Goal: Find specific page/section: Find specific page/section

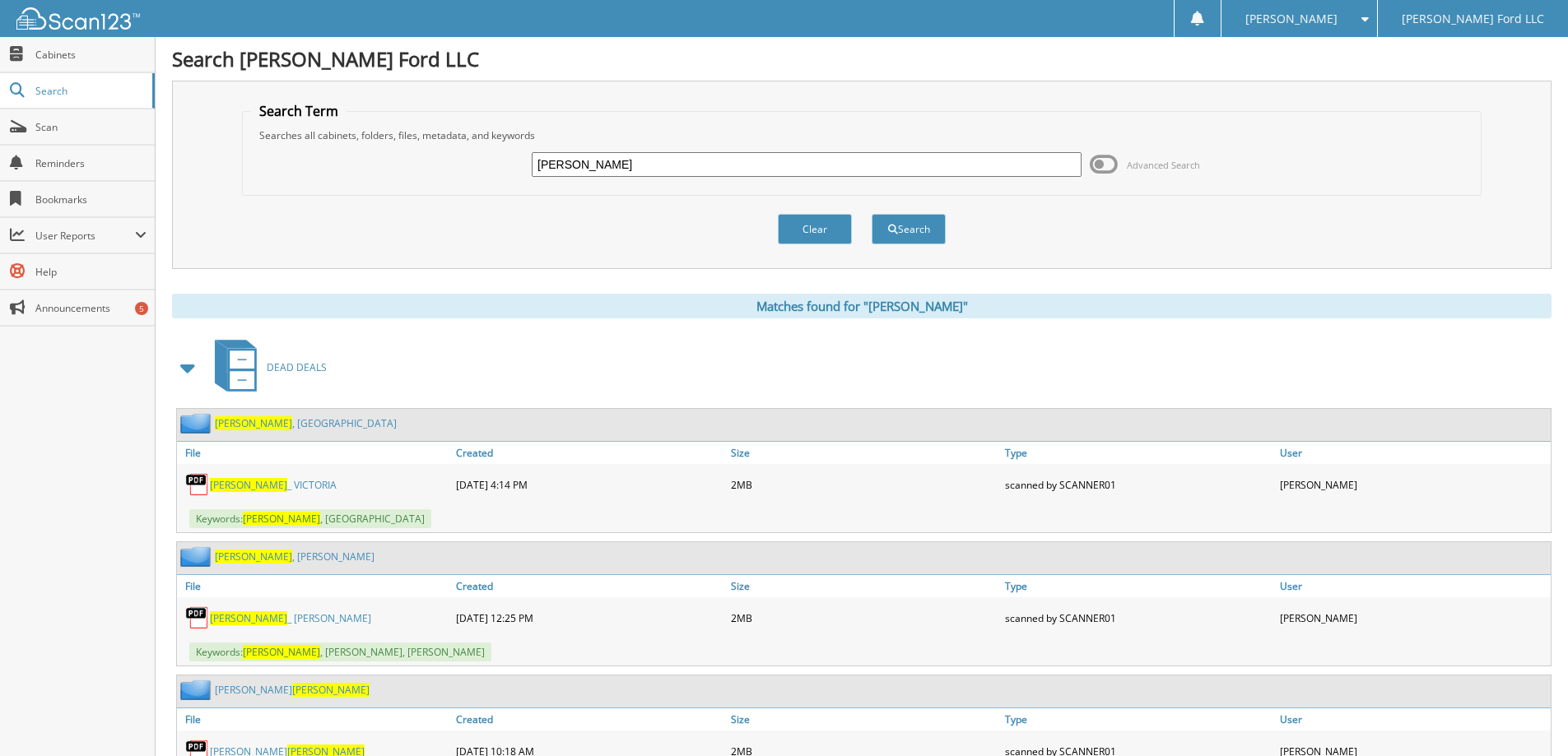
drag, startPoint x: 602, startPoint y: 163, endPoint x: 391, endPoint y: 172, distance: 211.2
click at [391, 172] on div "robertson Advanced Search" at bounding box center [862, 165] width 1221 height 45
type input "hobson"
click at [871, 214] on button "Search" at bounding box center [909, 229] width 74 height 31
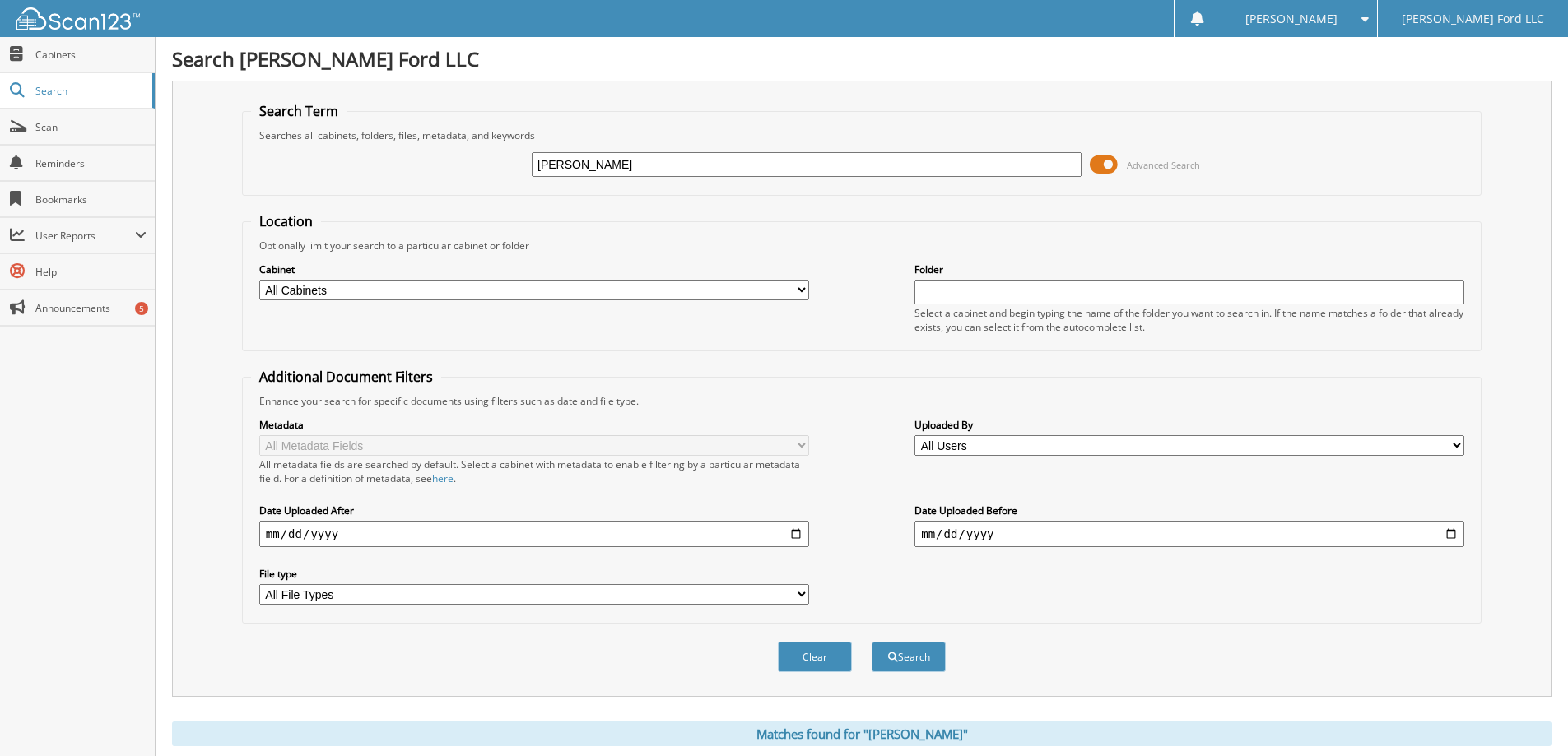
click at [1106, 166] on span at bounding box center [1103, 164] width 28 height 25
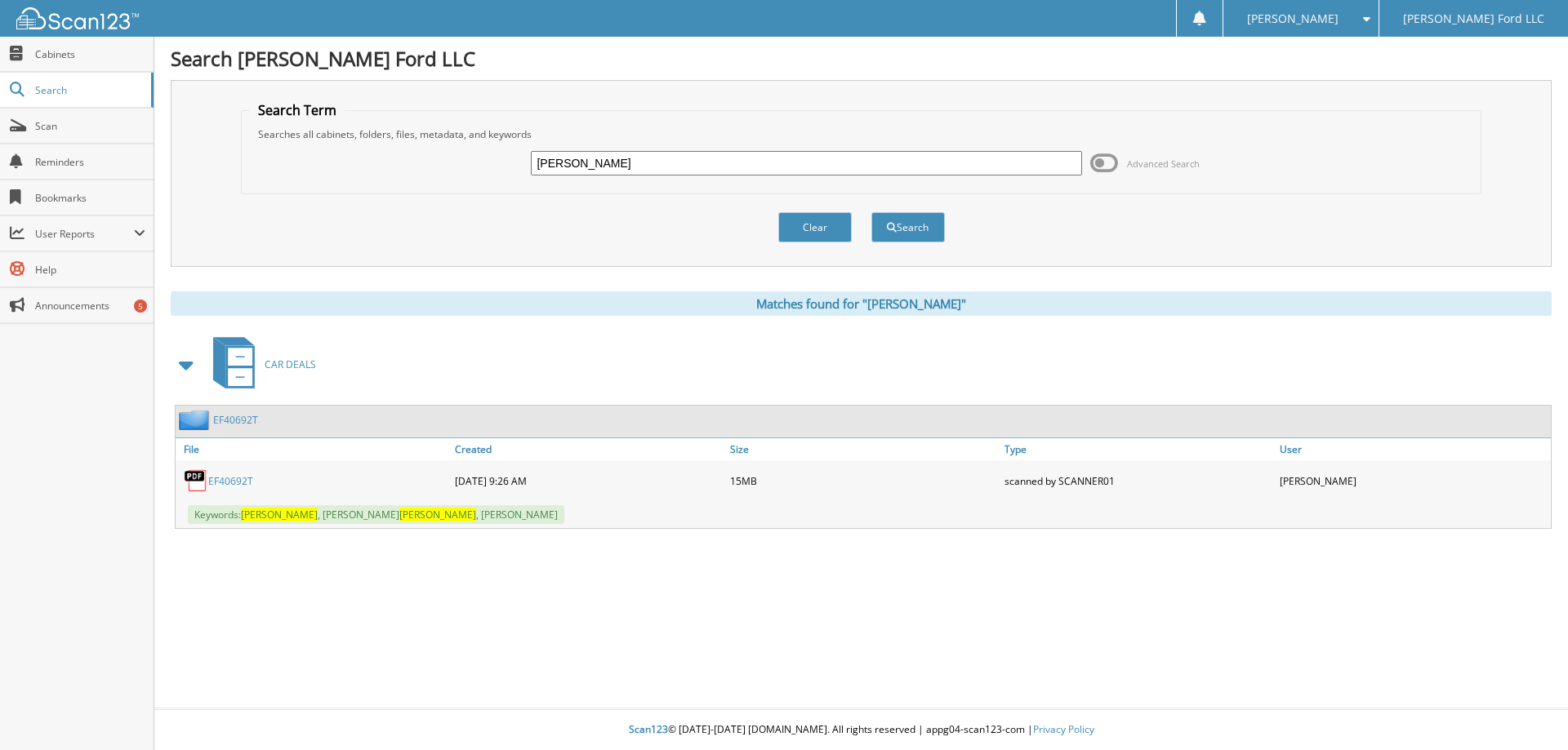
click at [228, 483] on link "EF40692T" at bounding box center [230, 481] width 45 height 14
drag, startPoint x: 590, startPoint y: 160, endPoint x: 391, endPoint y: 147, distance: 199.4
click at [391, 147] on div "hobson Advanced Search" at bounding box center [861, 164] width 1223 height 44
type input "price"
click at [909, 234] on button "Search" at bounding box center [908, 227] width 74 height 30
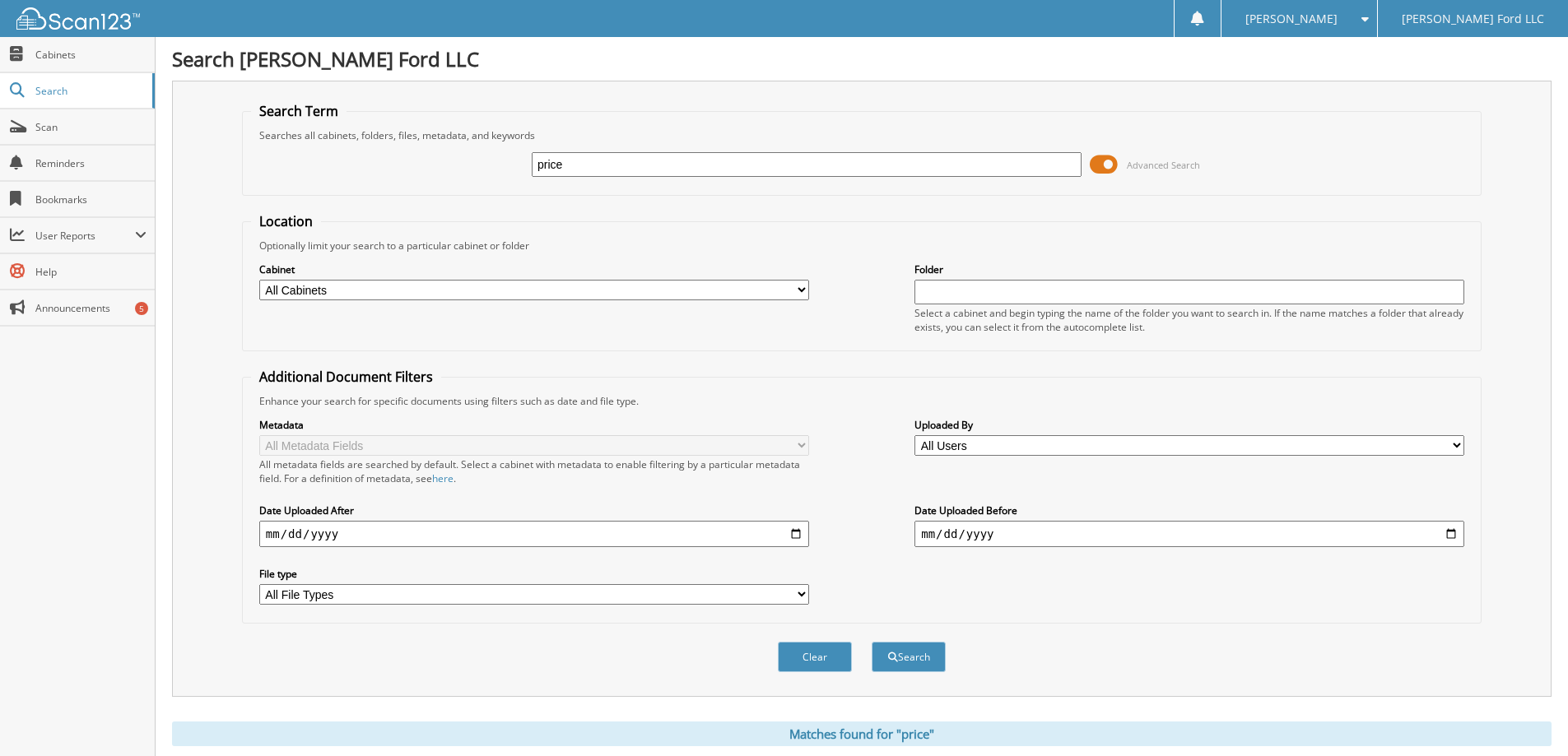
click at [1102, 163] on span at bounding box center [1103, 164] width 28 height 25
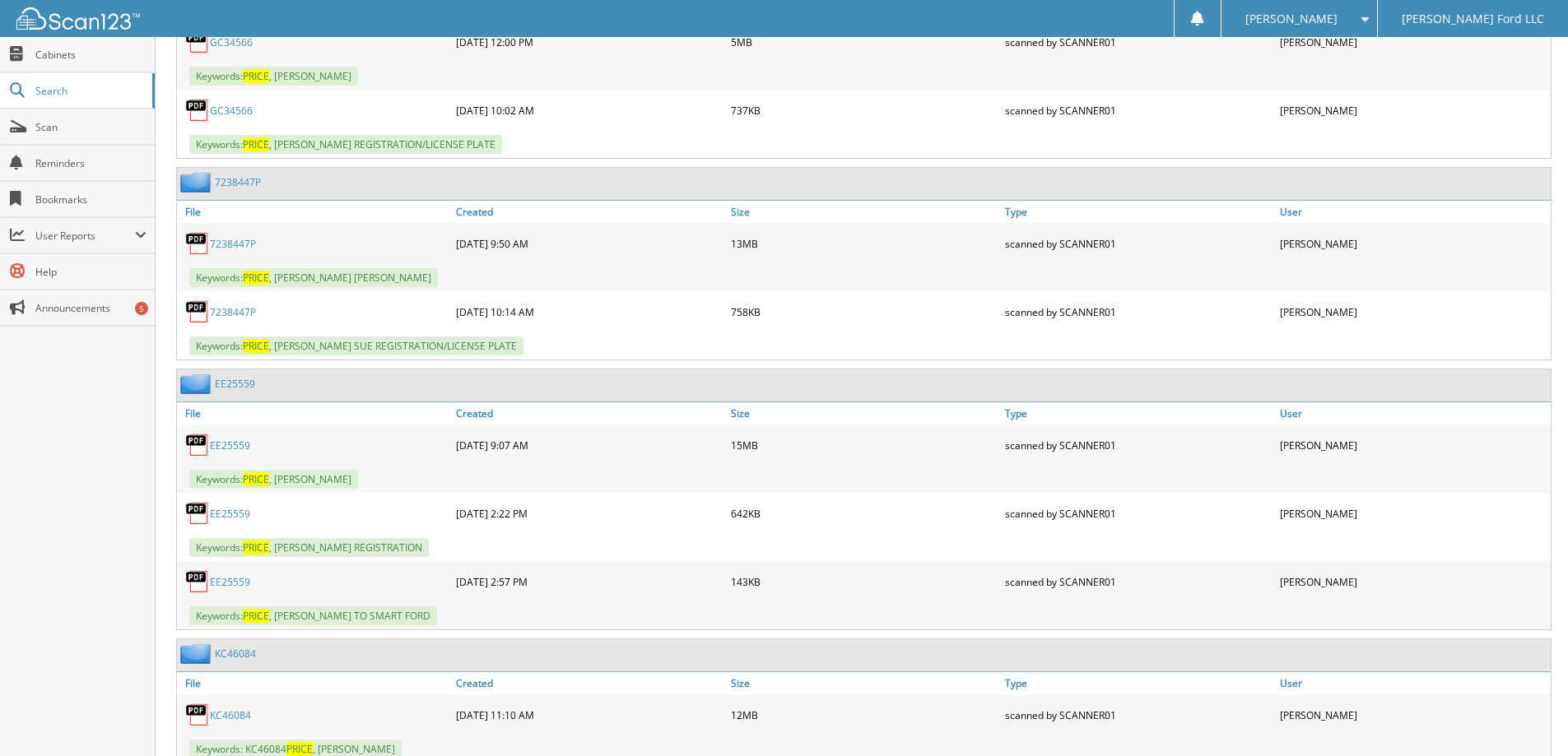
scroll to position [1811, 0]
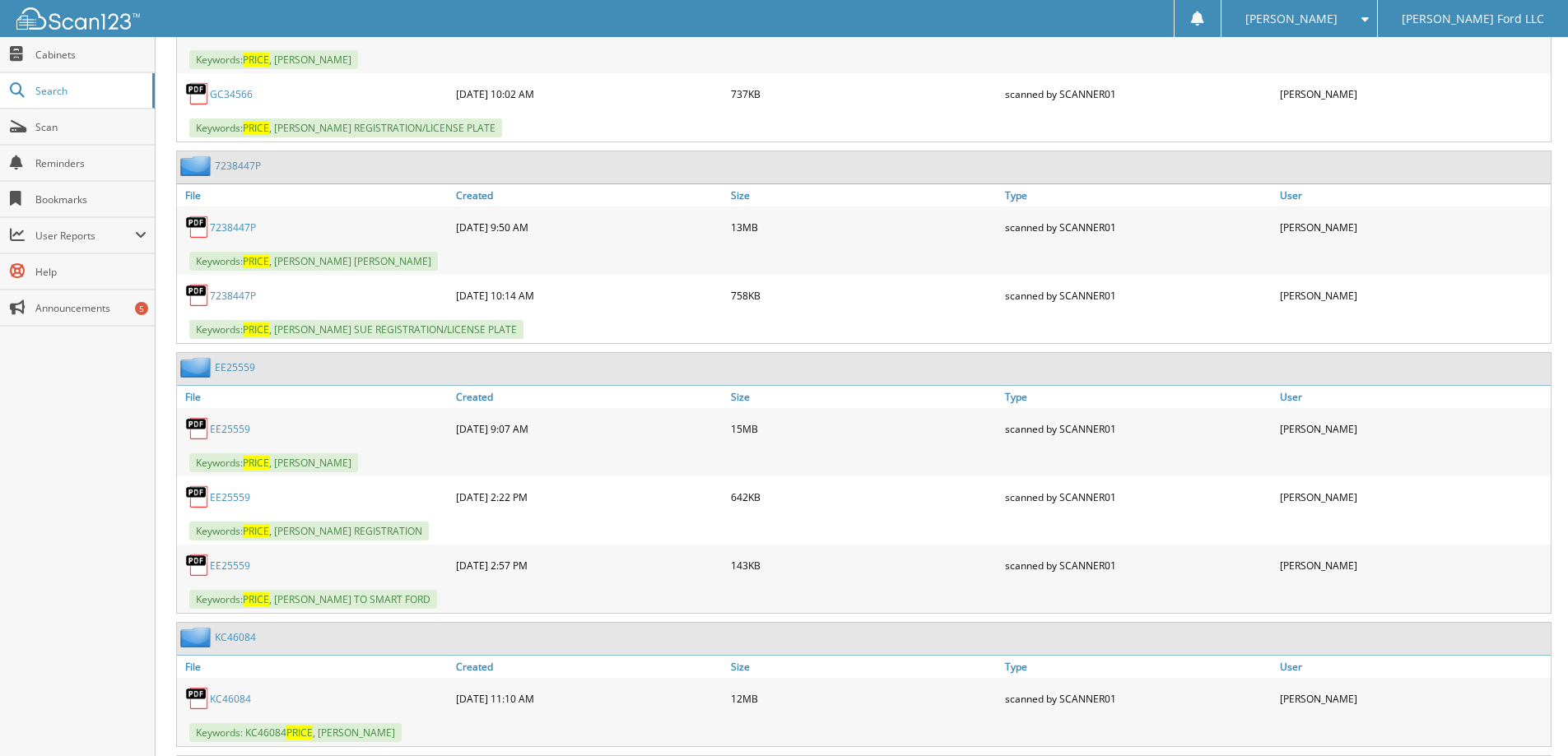
click at [224, 429] on link "EE25559" at bounding box center [229, 429] width 40 height 14
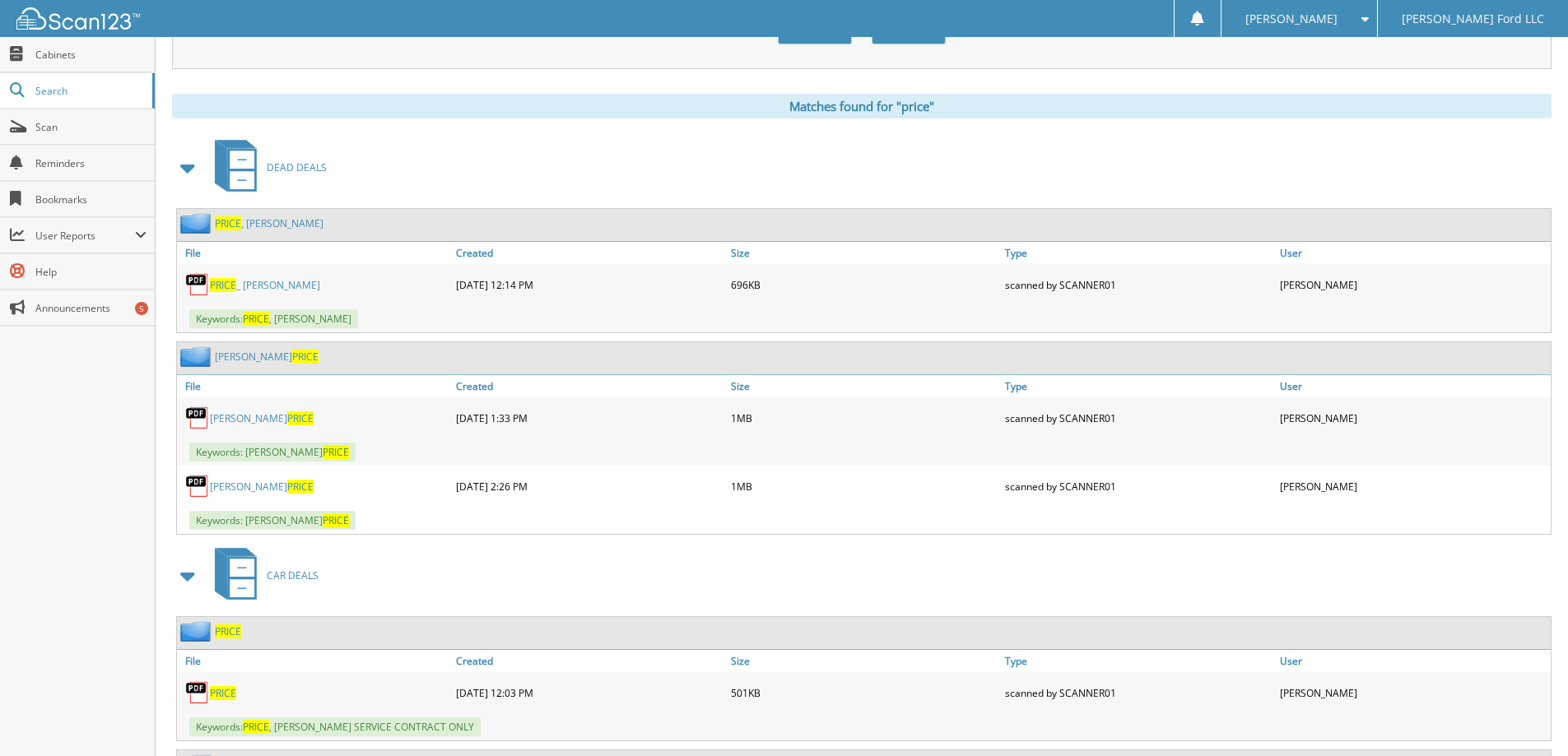
scroll to position [0, 0]
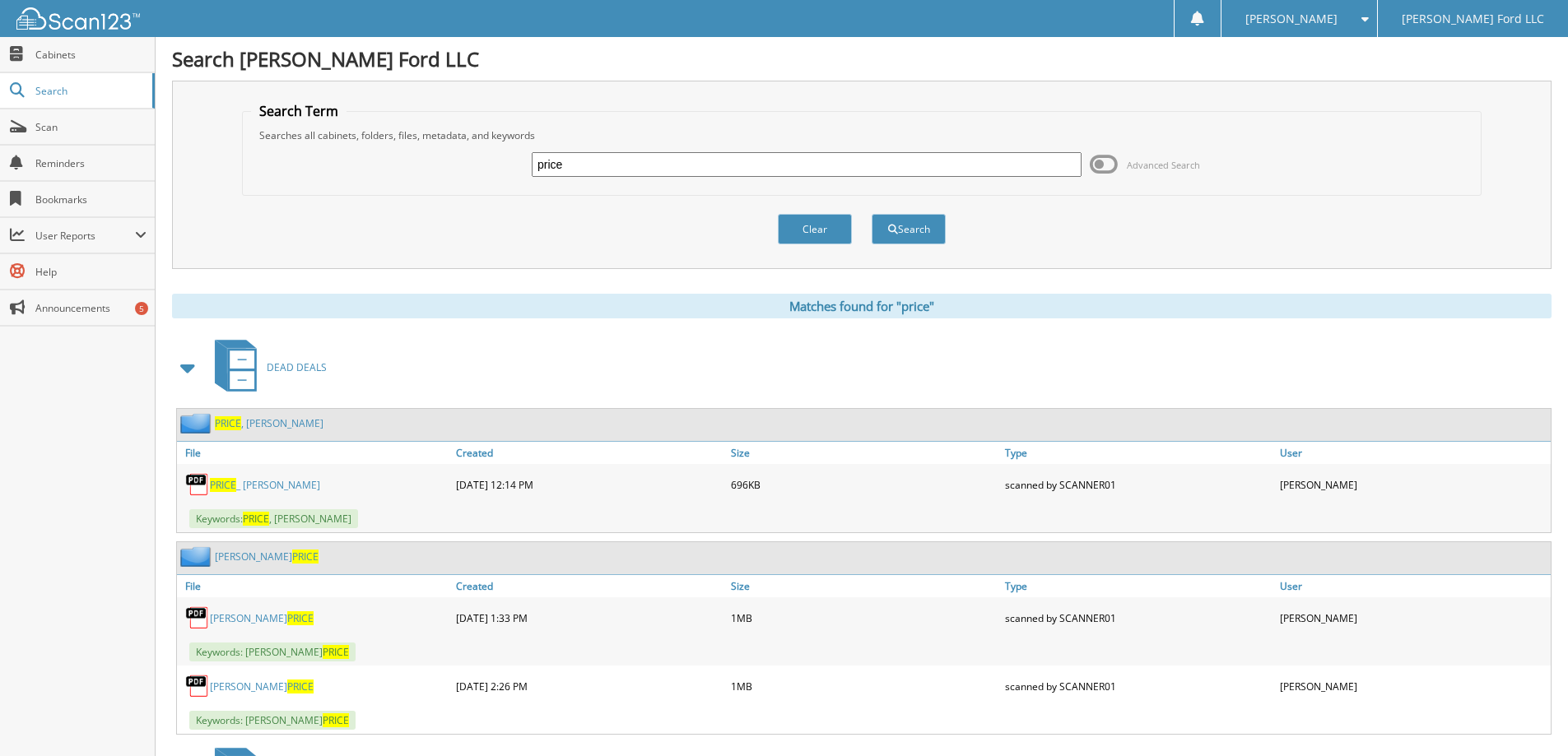
drag, startPoint x: 586, startPoint y: 167, endPoint x: 374, endPoint y: 174, distance: 212.1
click at [374, 174] on div "price Advanced Search" at bounding box center [862, 165] width 1221 height 45
type input "everett ford"
click at [871, 214] on button "Search" at bounding box center [909, 229] width 74 height 31
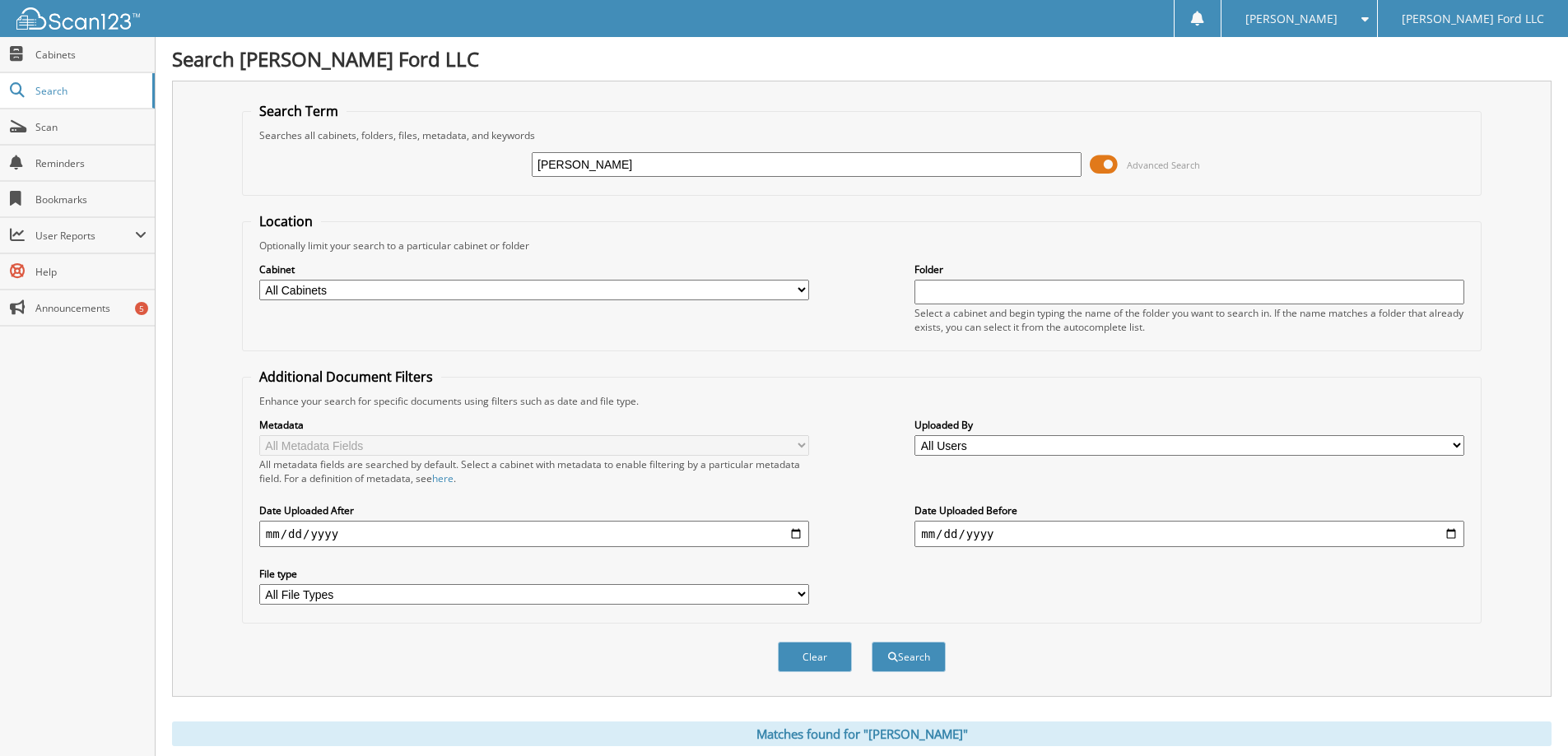
click at [1112, 163] on span at bounding box center [1103, 164] width 28 height 25
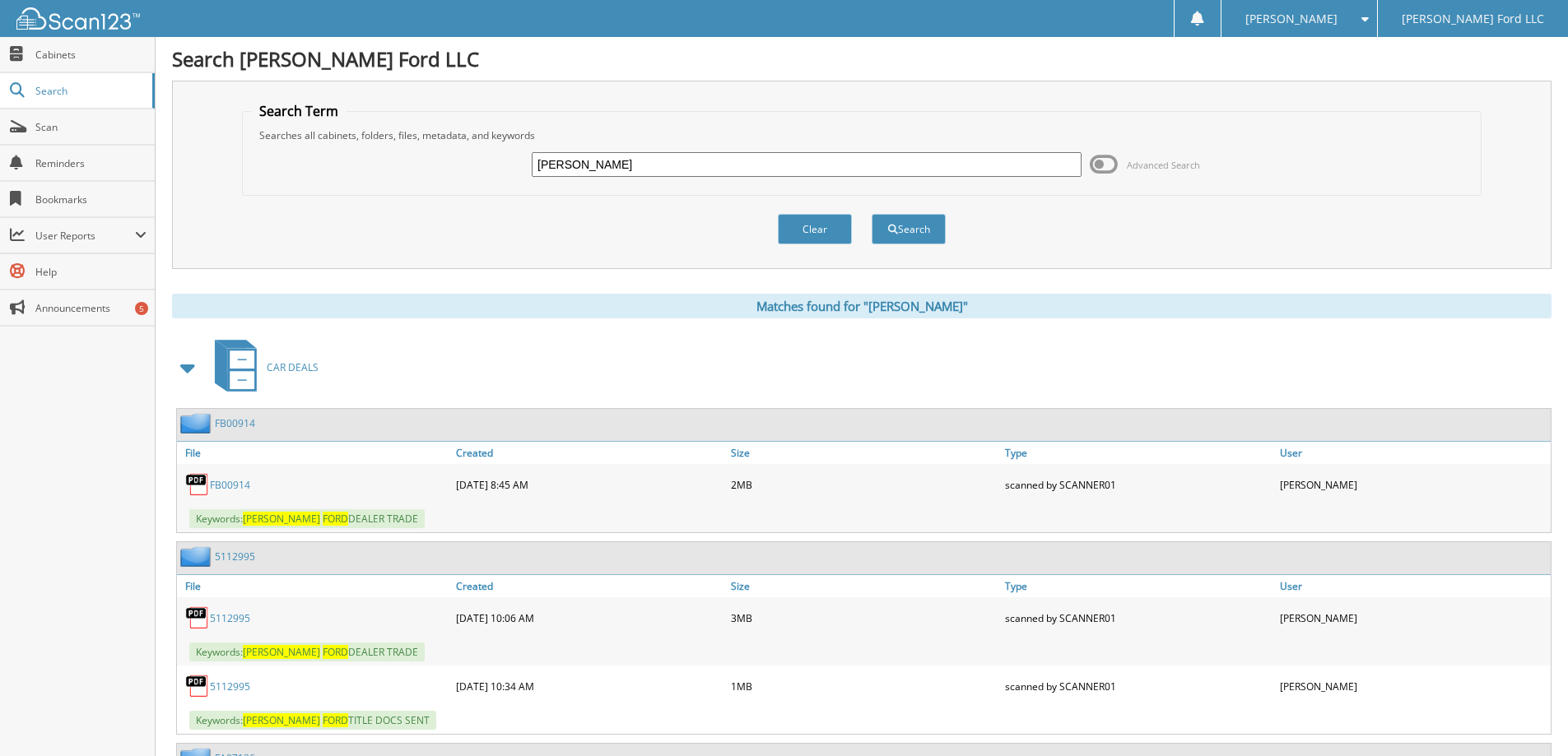
drag, startPoint x: 626, startPoint y: 163, endPoint x: 286, endPoint y: 182, distance: 340.5
click at [286, 182] on div "everett ford Advanced Search" at bounding box center [862, 165] width 1221 height 45
type input "larkin jackson"
click at [871, 214] on button "Search" at bounding box center [909, 229] width 74 height 31
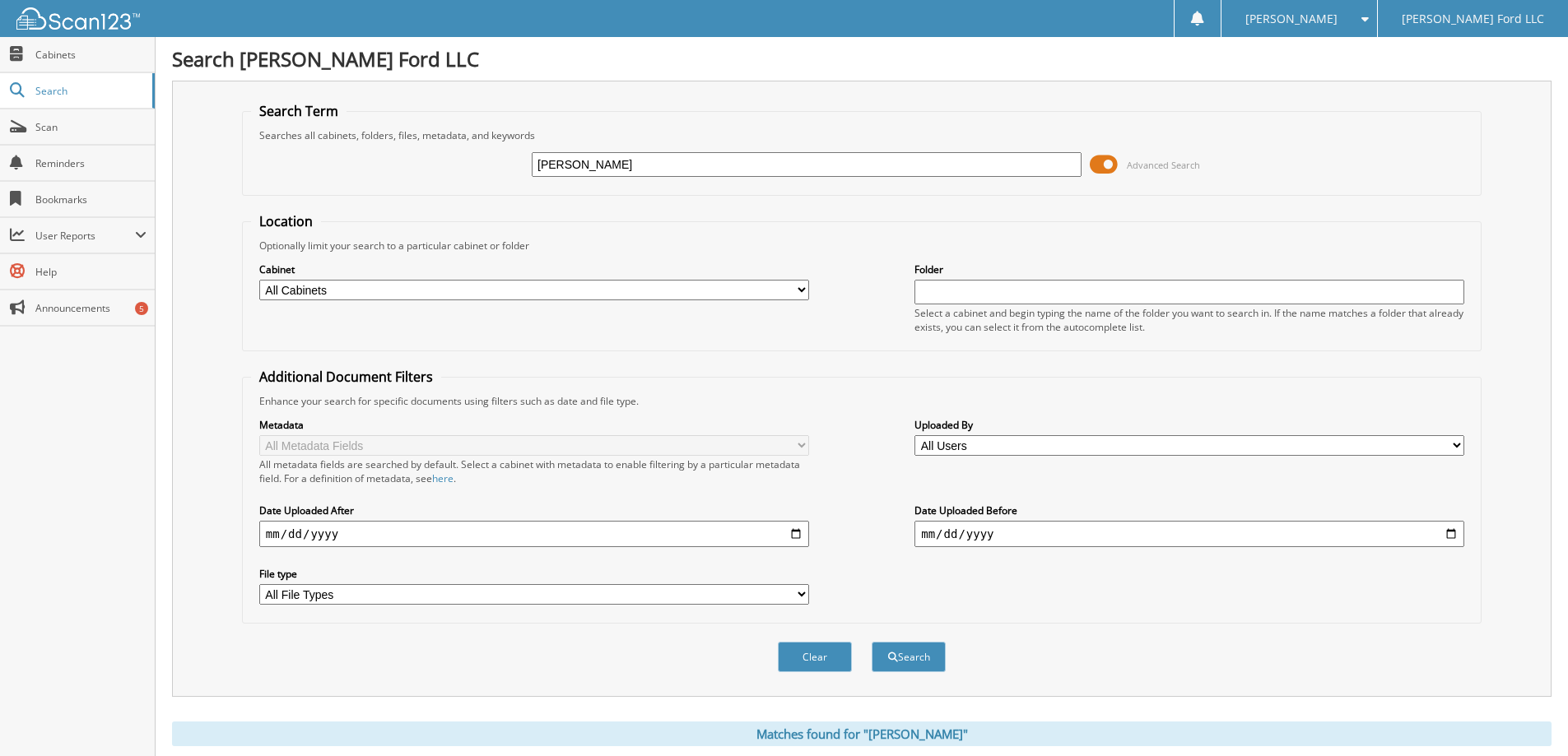
click at [1107, 166] on span at bounding box center [1103, 164] width 28 height 25
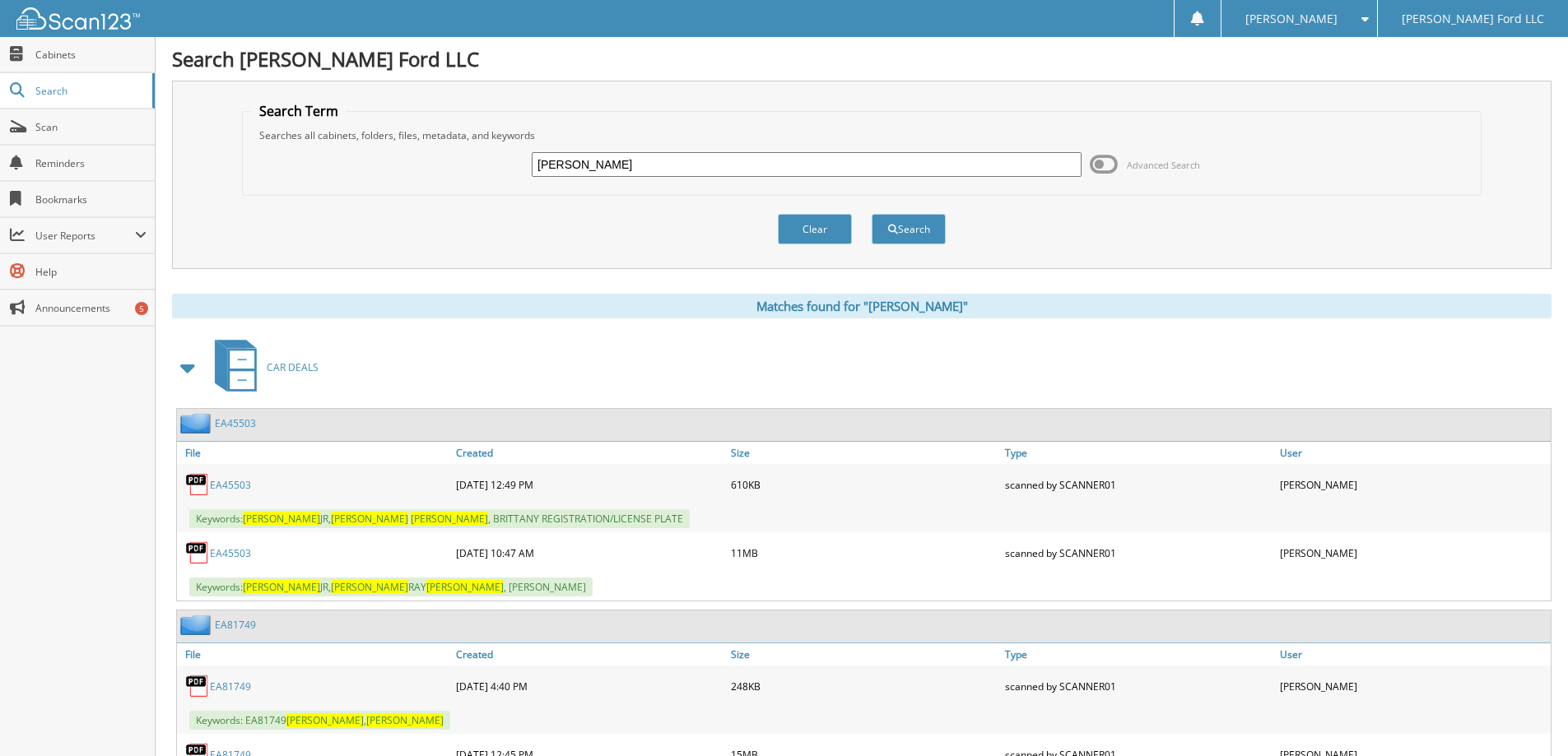
drag, startPoint x: 620, startPoint y: 165, endPoint x: 206, endPoint y: 169, distance: 414.0
click at [206, 169] on div "Search Term Searches all cabinets, folders, files, metadata, and keywords larki…" at bounding box center [861, 175] width 1379 height 188
type input "crabtree"
click at [871, 214] on button "Search" at bounding box center [909, 229] width 74 height 31
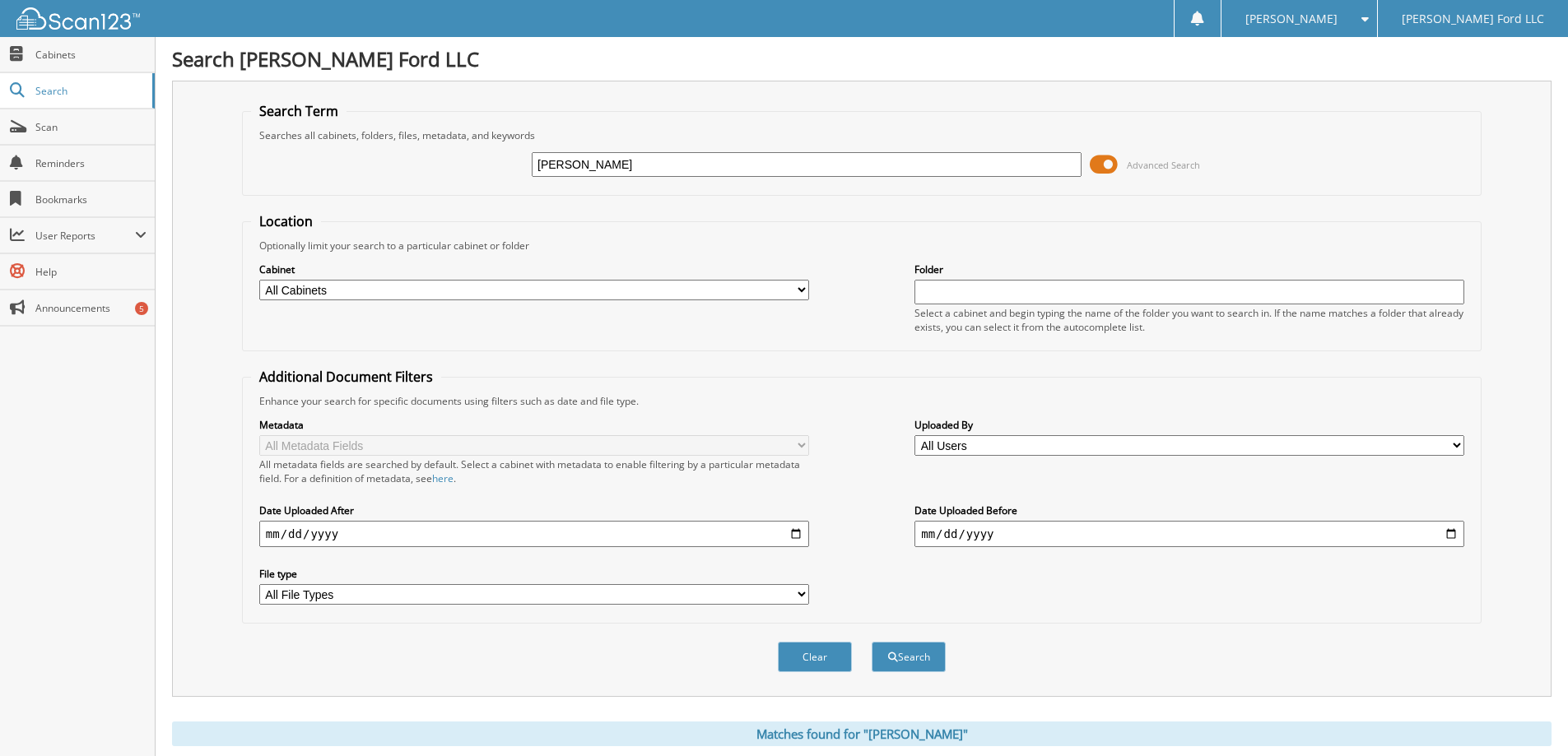
click at [1106, 168] on span at bounding box center [1103, 164] width 28 height 25
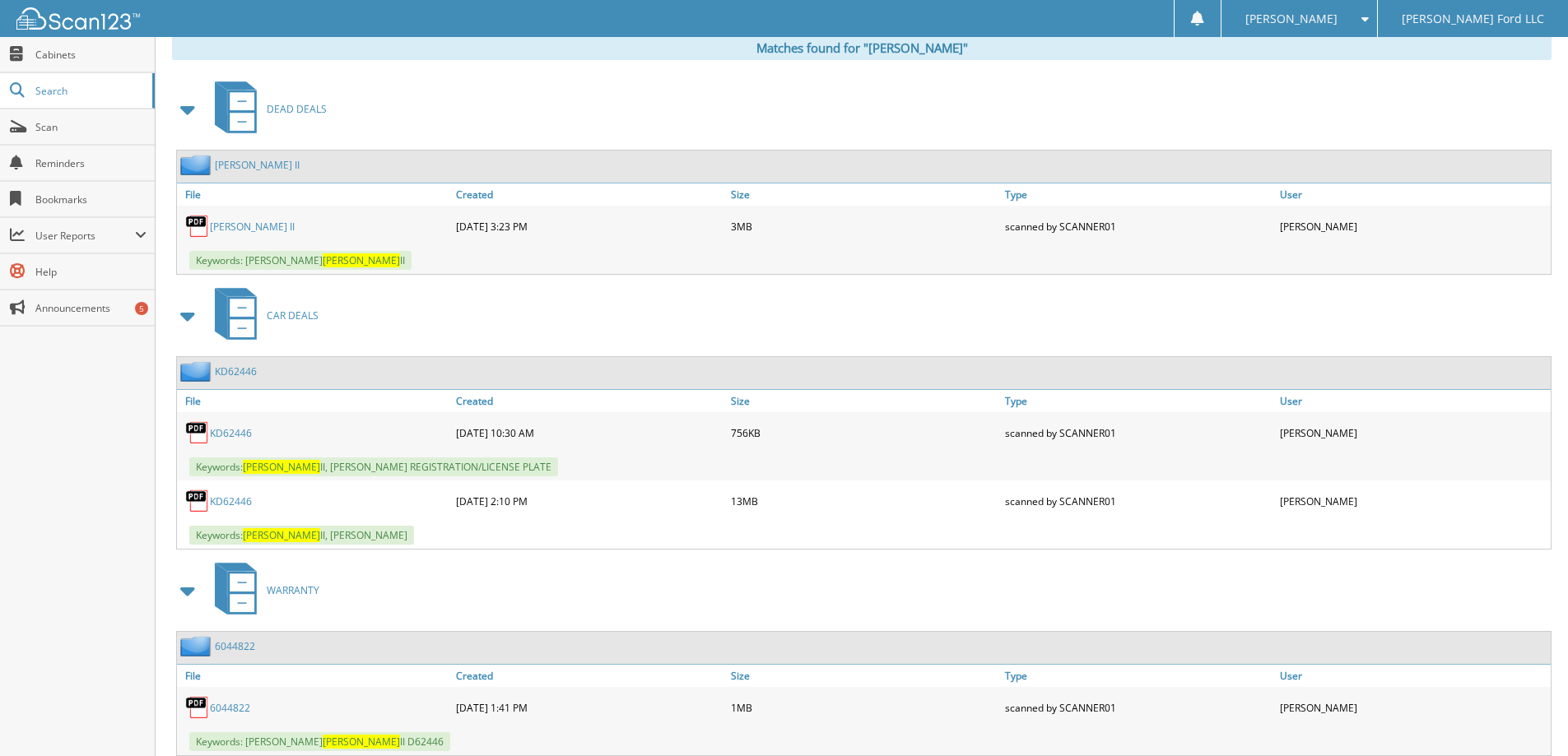
scroll to position [308, 0]
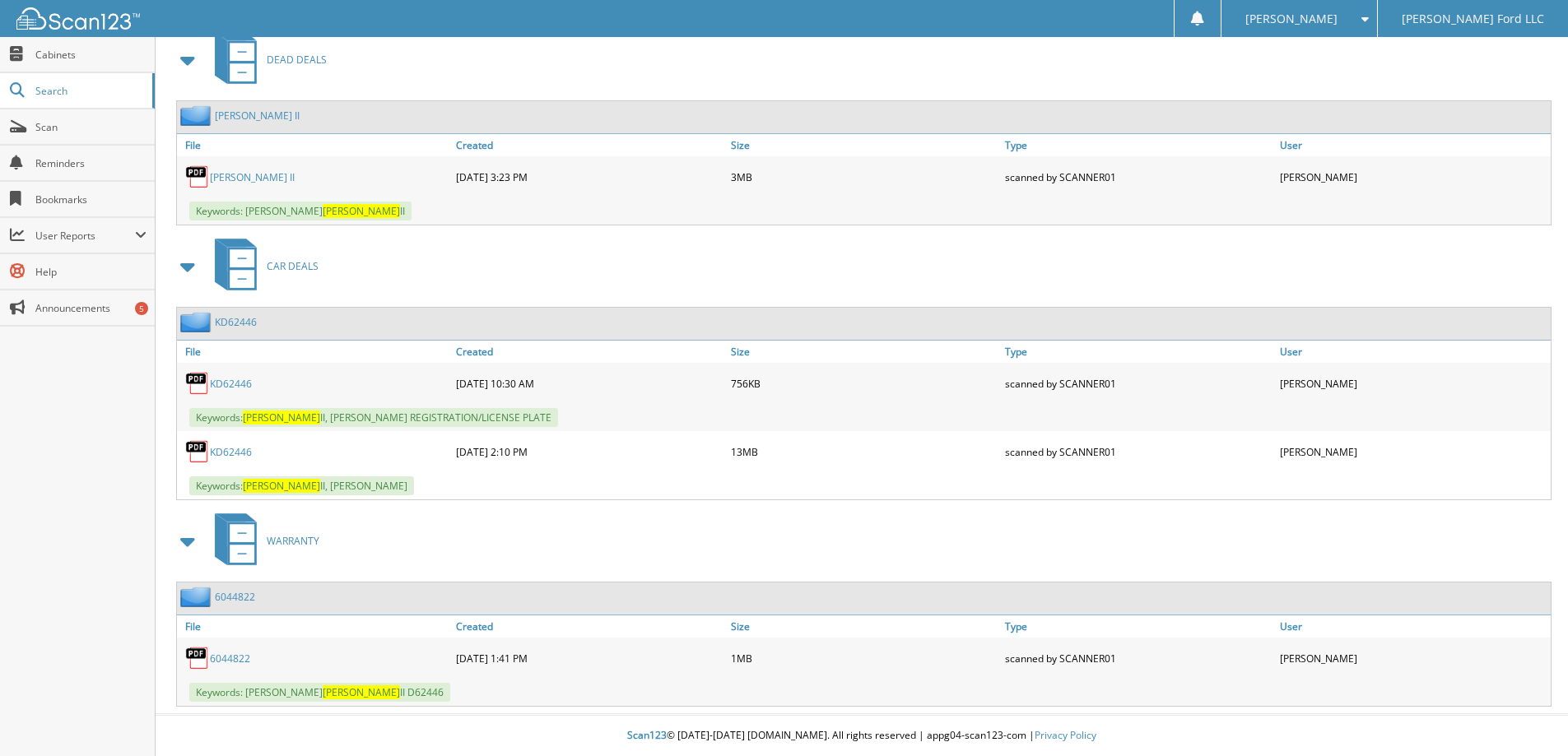
click at [236, 454] on link "KD62446" at bounding box center [230, 452] width 42 height 14
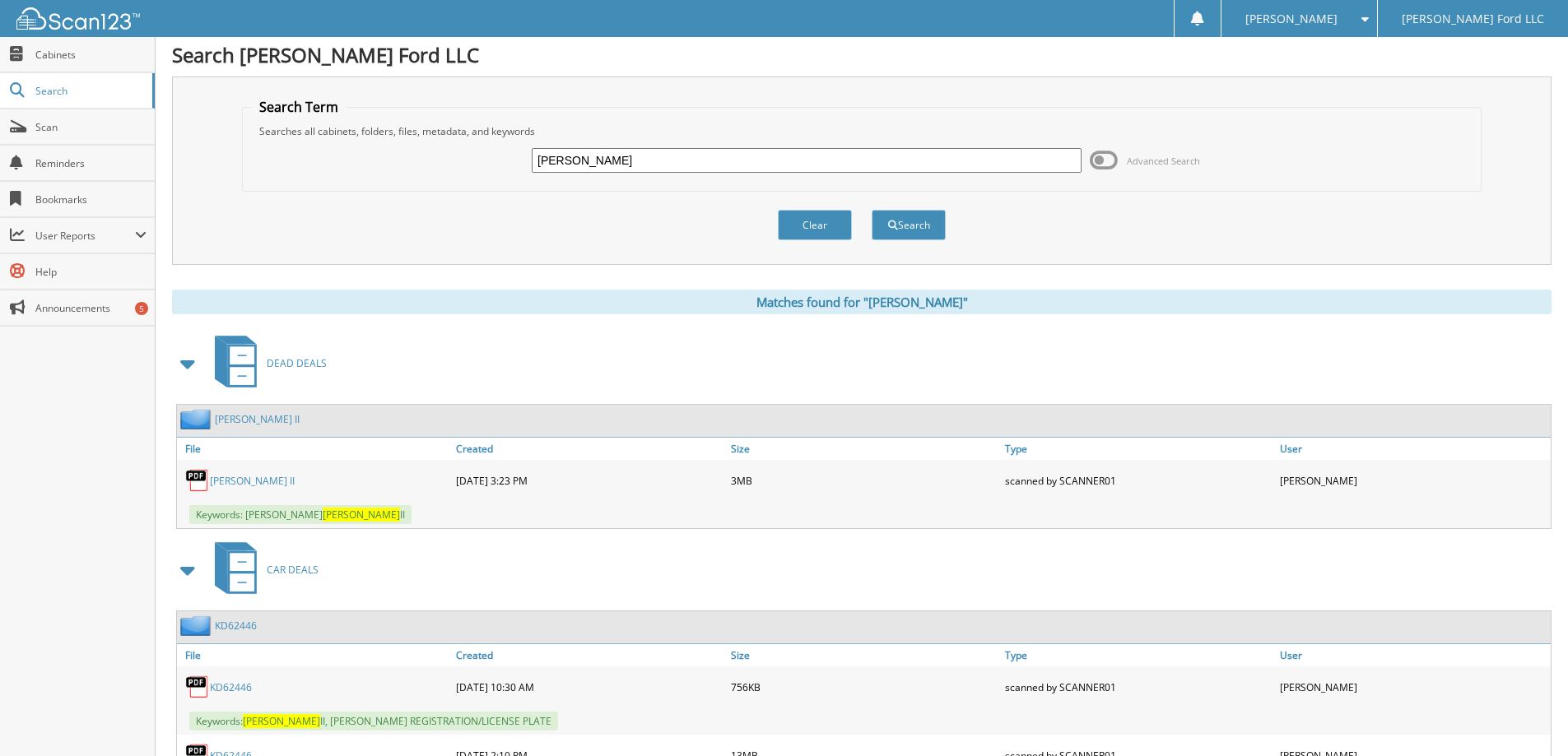
scroll to position [0, 0]
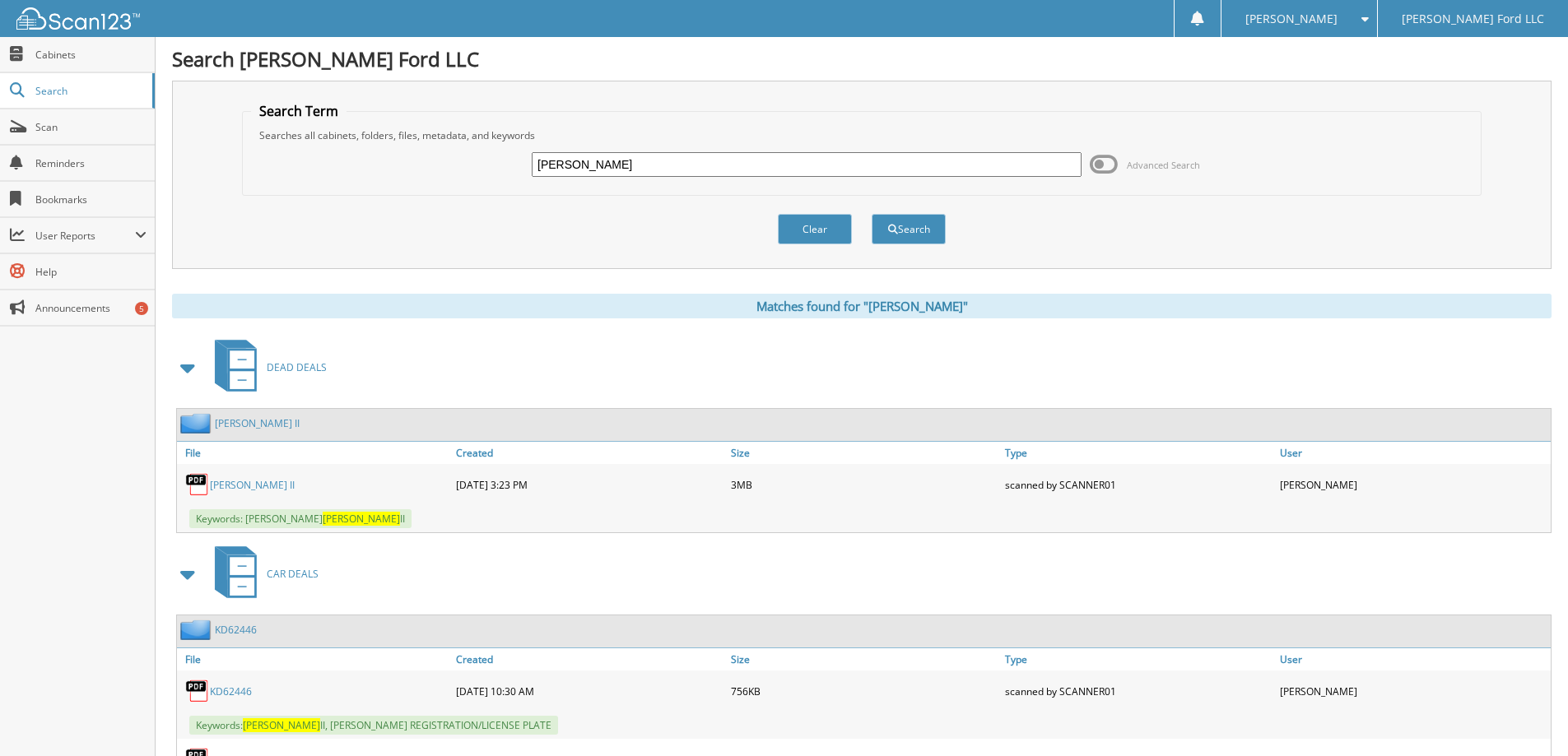
drag, startPoint x: 597, startPoint y: 163, endPoint x: 471, endPoint y: 172, distance: 126.3
click at [471, 172] on div "crabtree Advanced Search" at bounding box center [862, 165] width 1221 height 45
type input "[PERSON_NAME] llc"
click at [871, 214] on button "Search" at bounding box center [909, 229] width 74 height 31
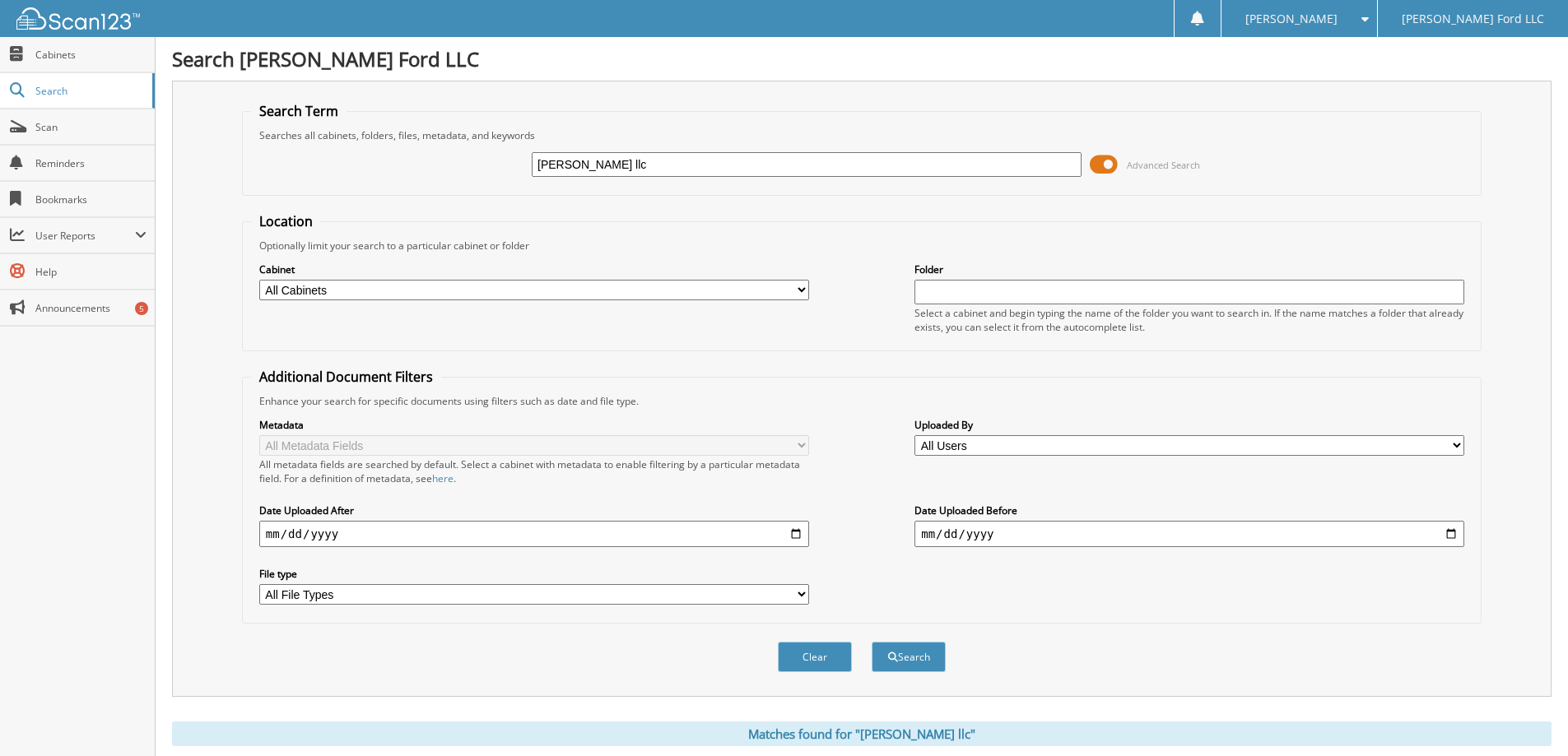
click at [1109, 163] on span at bounding box center [1103, 164] width 28 height 25
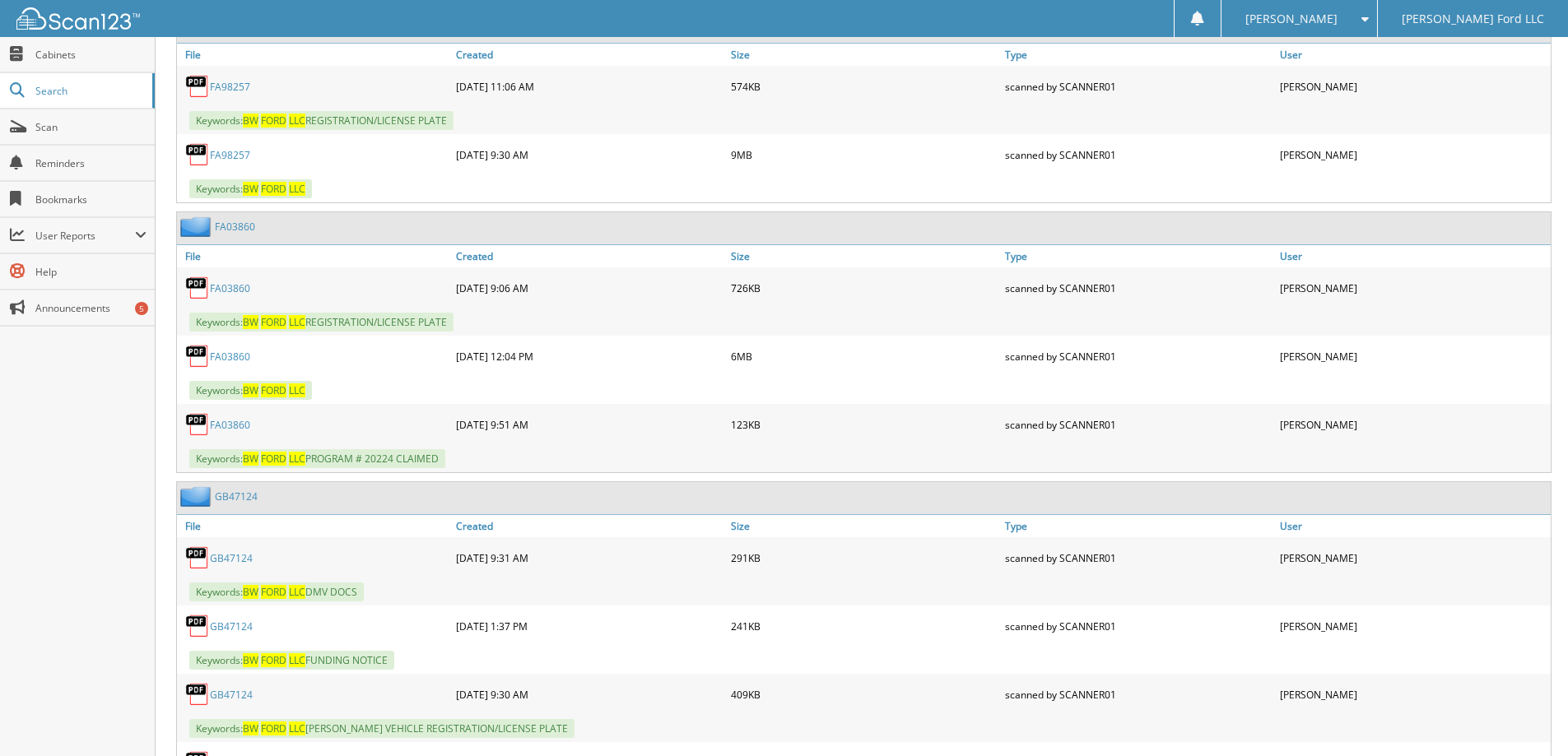
scroll to position [1811, 0]
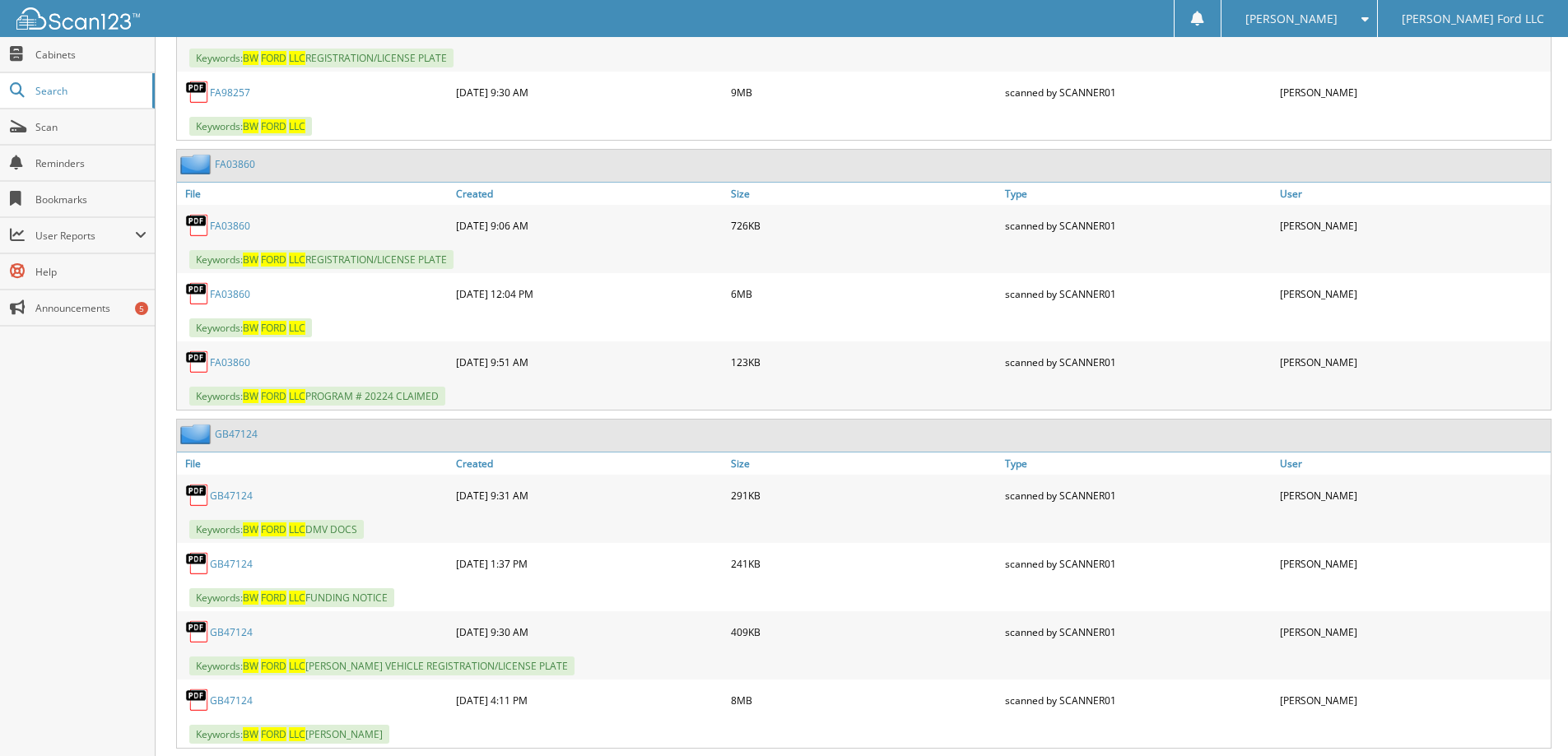
click at [230, 295] on link "FA03860" at bounding box center [229, 294] width 40 height 14
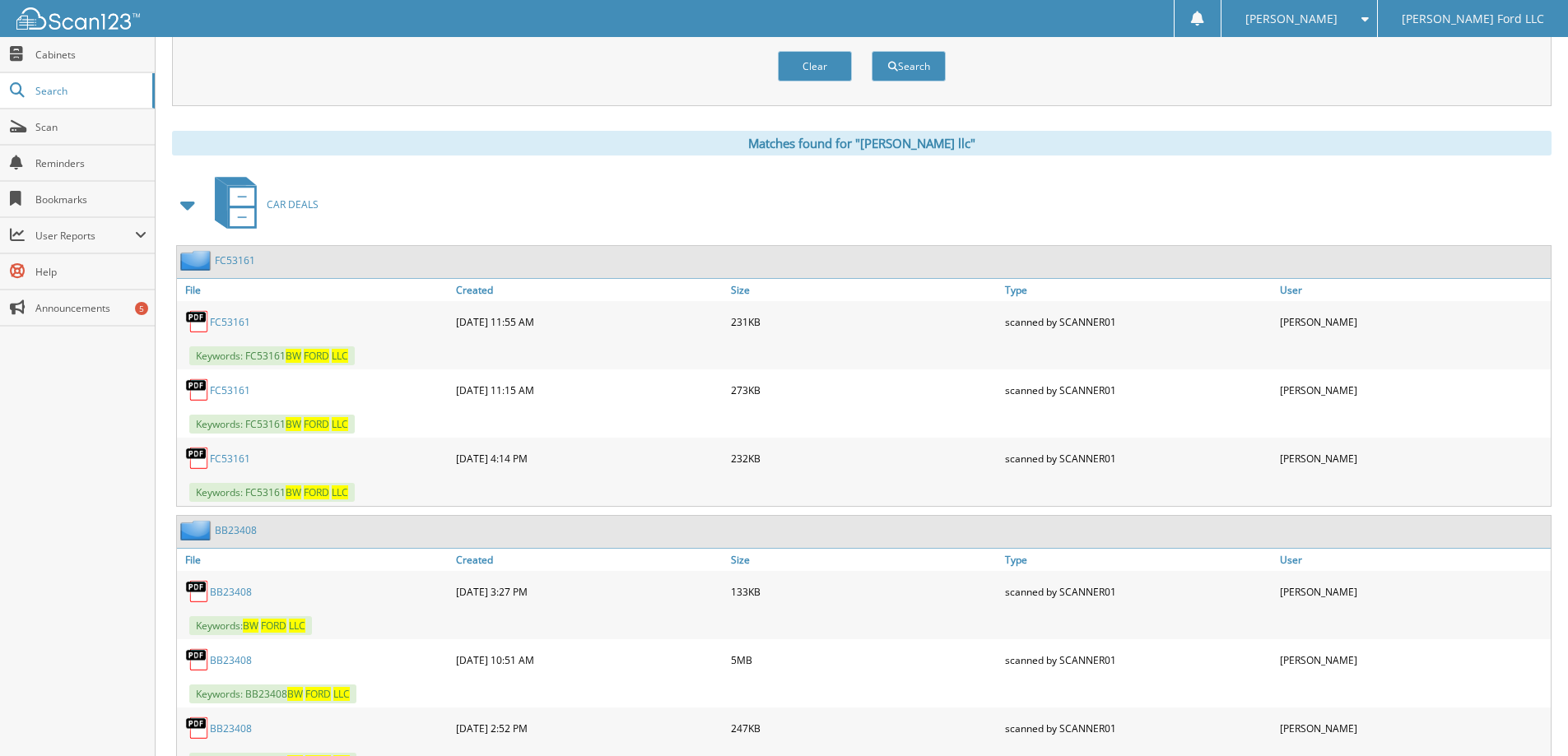
scroll to position [0, 0]
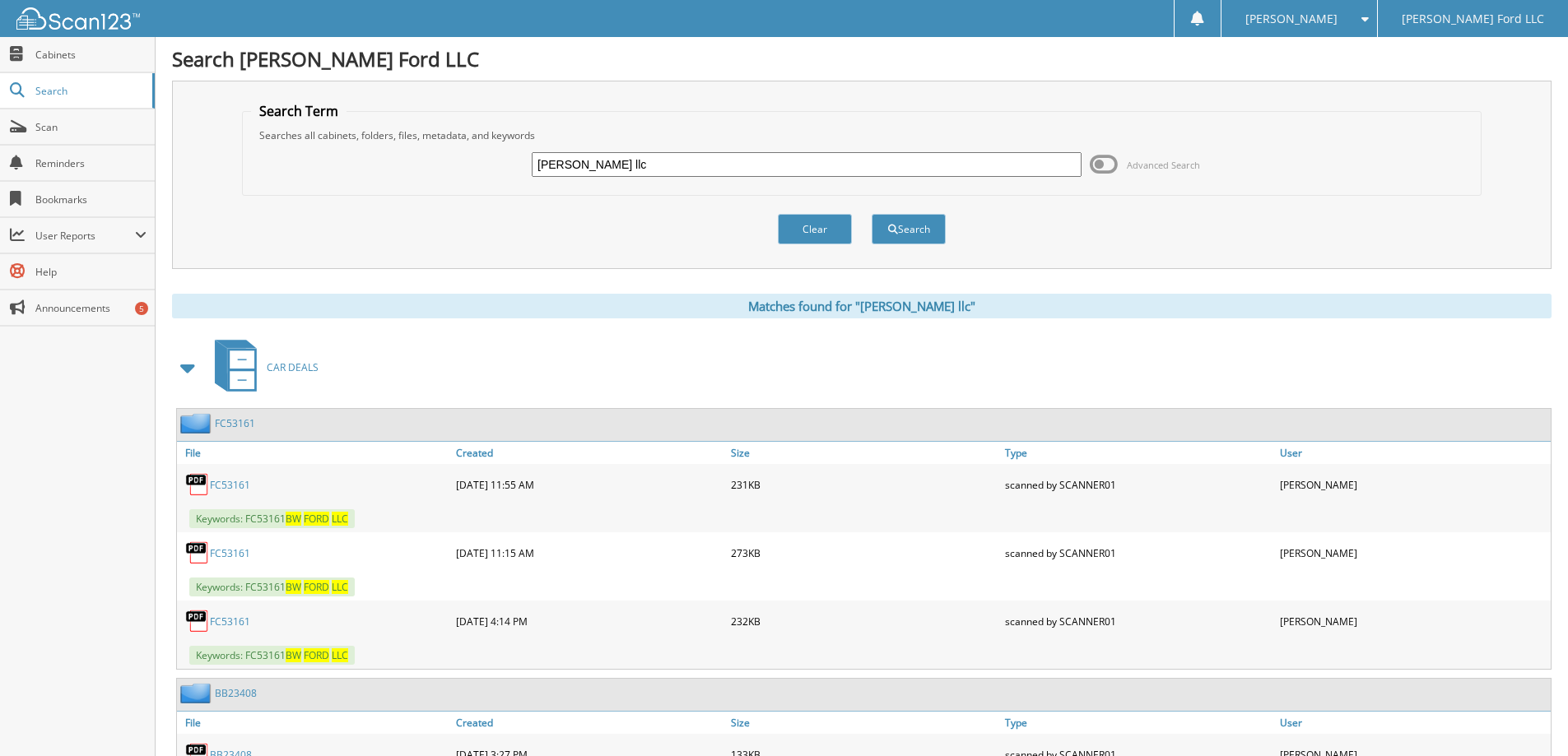
drag, startPoint x: 600, startPoint y: 163, endPoint x: 484, endPoint y: 168, distance: 116.1
click at [484, 166] on div "bw ford llc Advanced Search" at bounding box center [862, 165] width 1221 height 45
type input "[PERSON_NAME]"
click at [871, 214] on button "Search" at bounding box center [909, 229] width 74 height 31
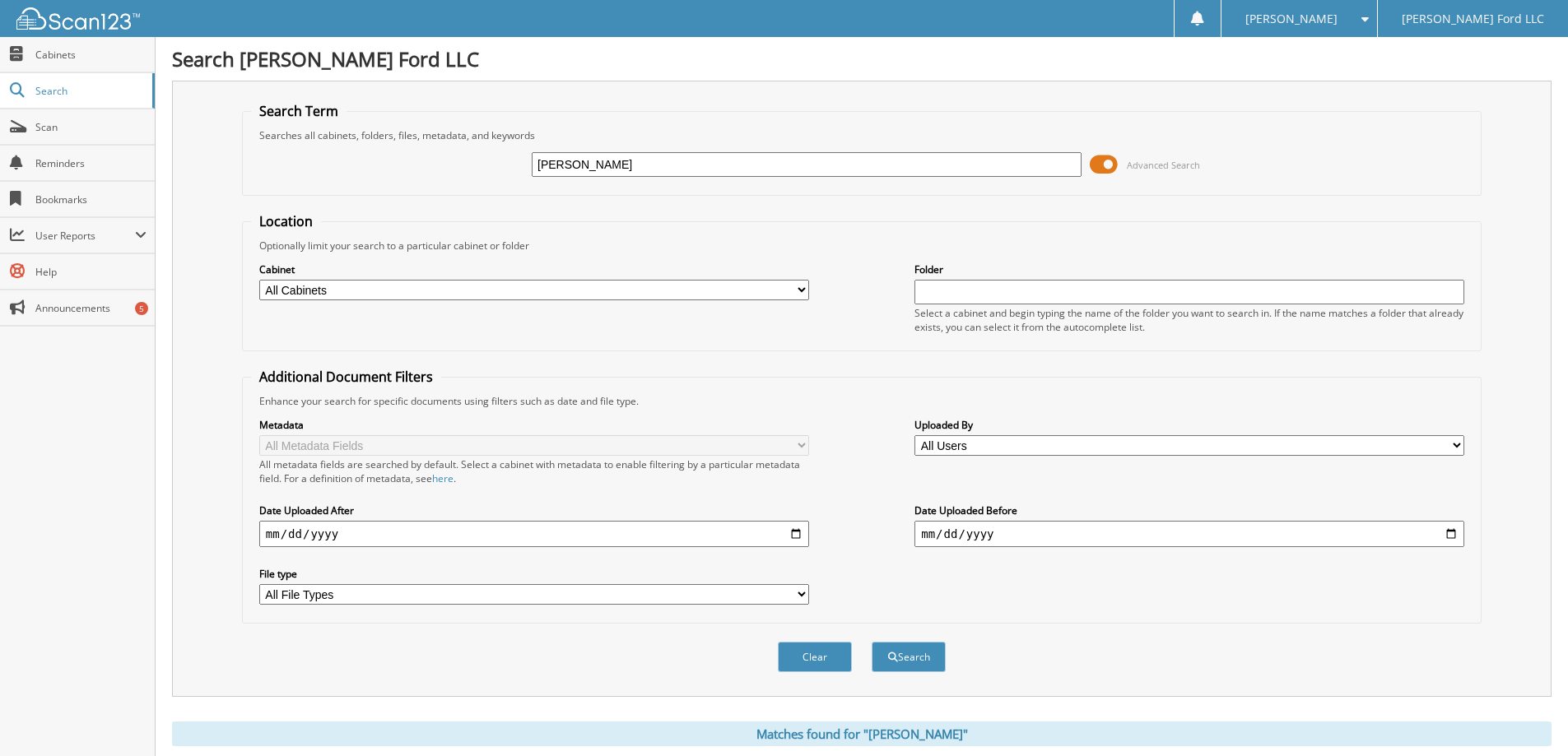
click at [1107, 167] on span at bounding box center [1103, 164] width 28 height 25
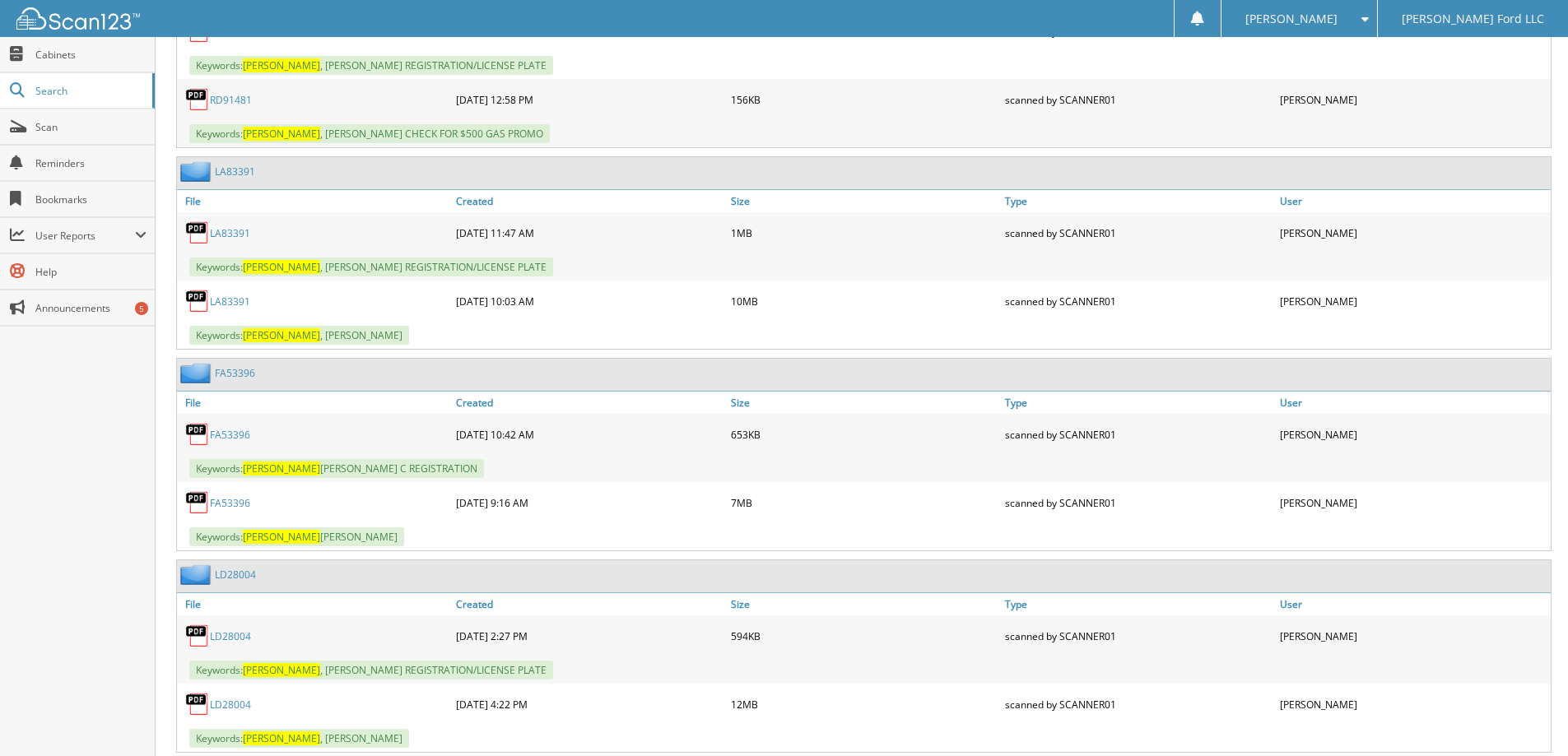
scroll to position [4938, 0]
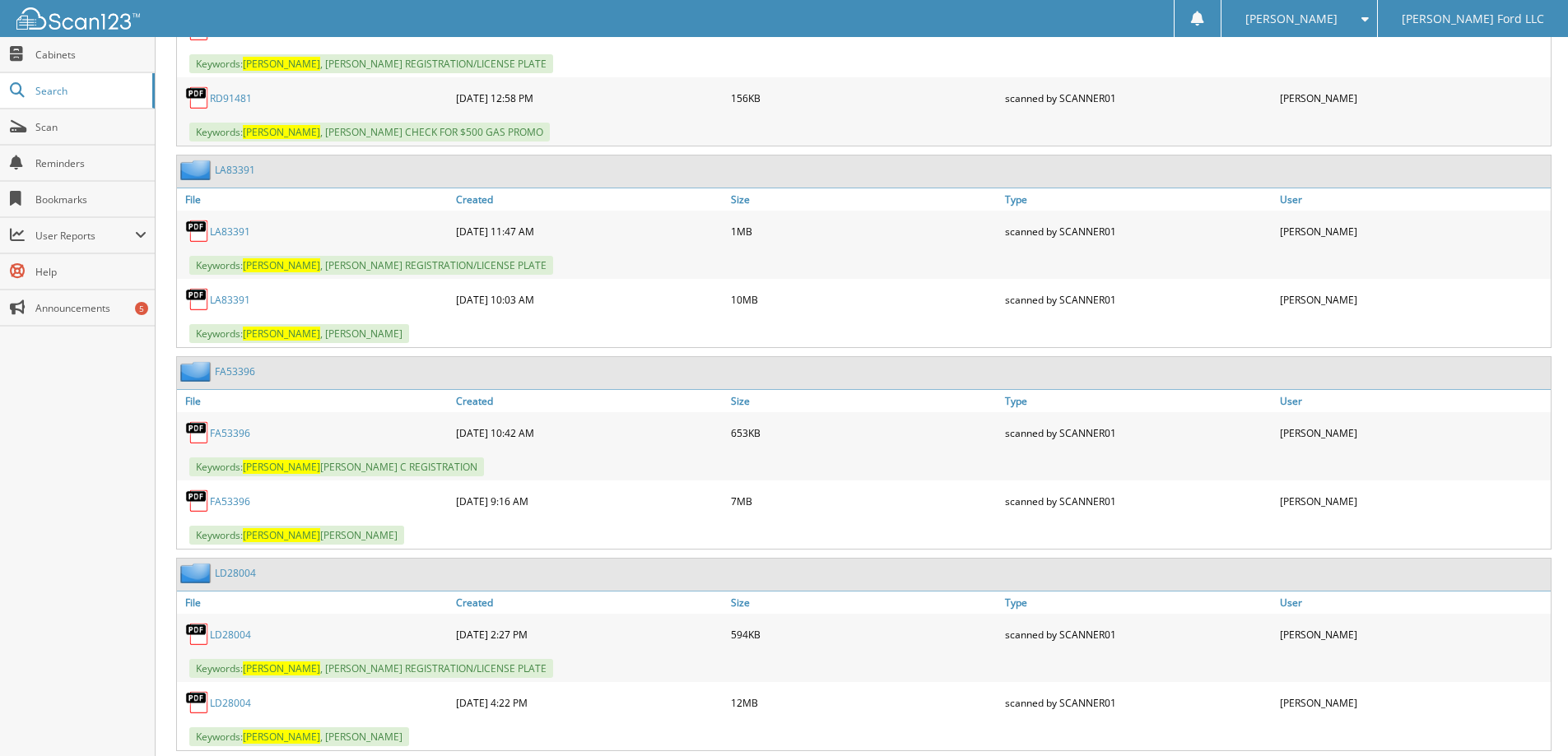
click at [237, 503] on link "FA53396" at bounding box center [229, 501] width 40 height 14
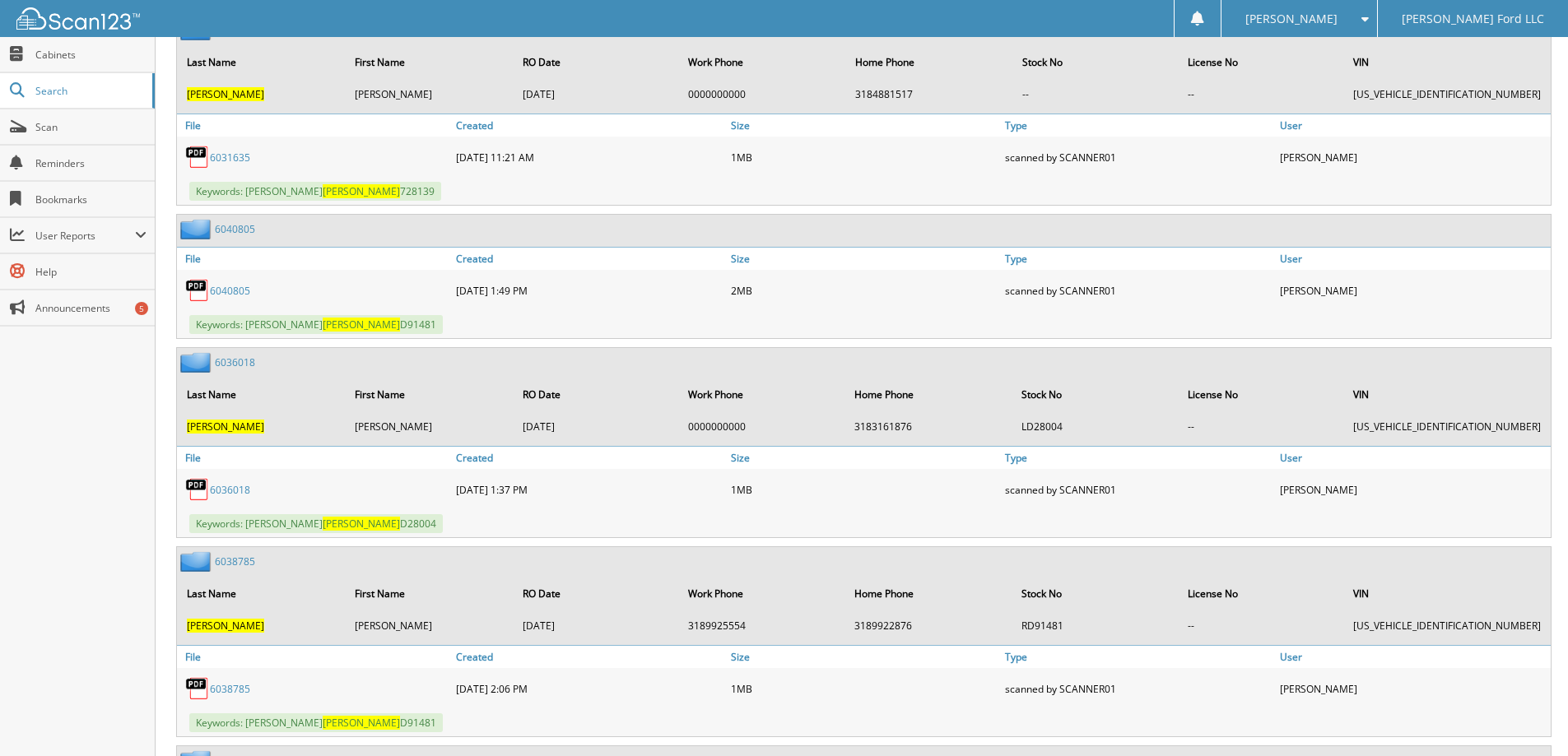
scroll to position [0, 0]
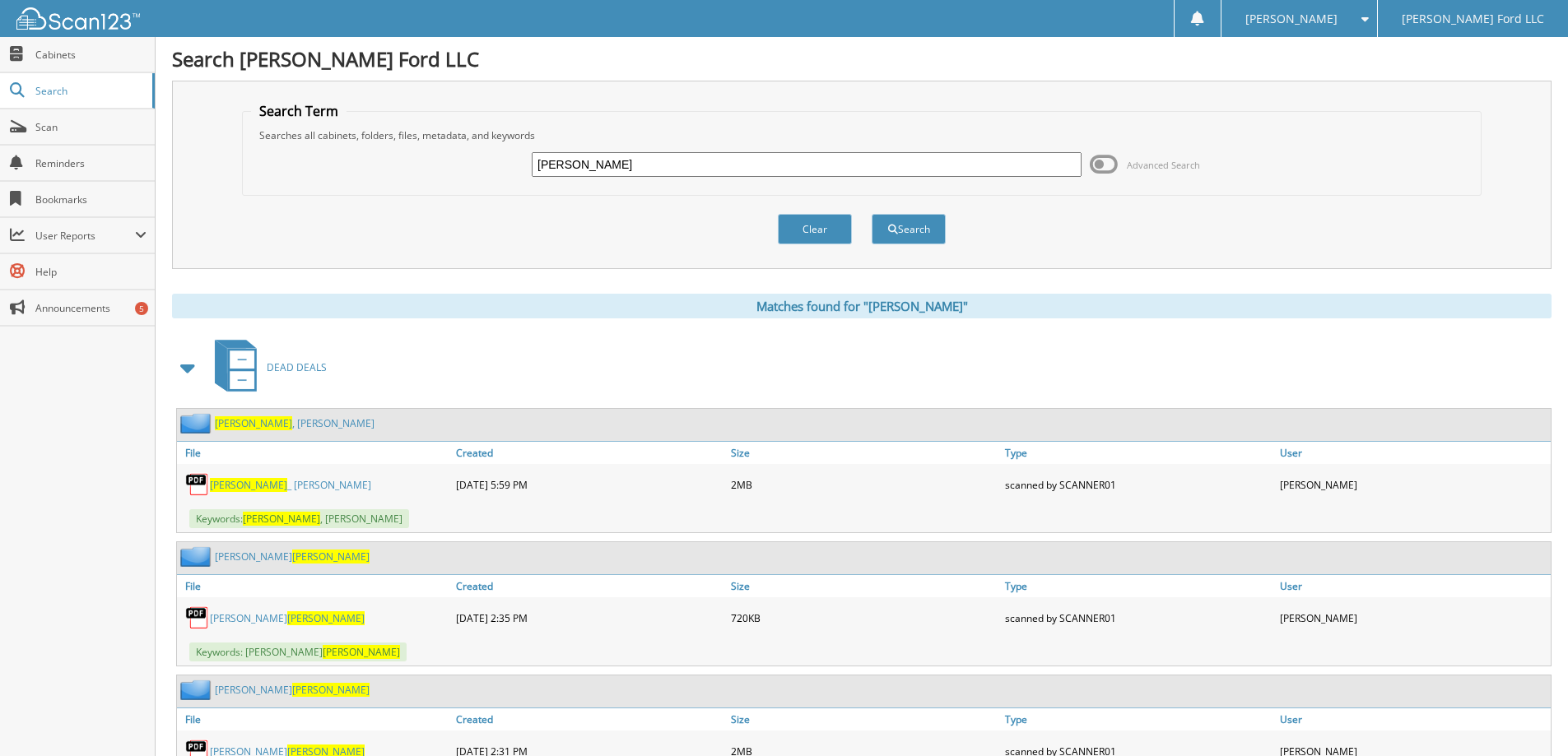
drag, startPoint x: 606, startPoint y: 163, endPoint x: 375, endPoint y: 174, distance: 231.3
click at [375, 174] on div "freeman Advanced Search" at bounding box center [862, 165] width 1221 height 45
type input "bruce"
click at [871, 214] on button "Search" at bounding box center [909, 229] width 74 height 31
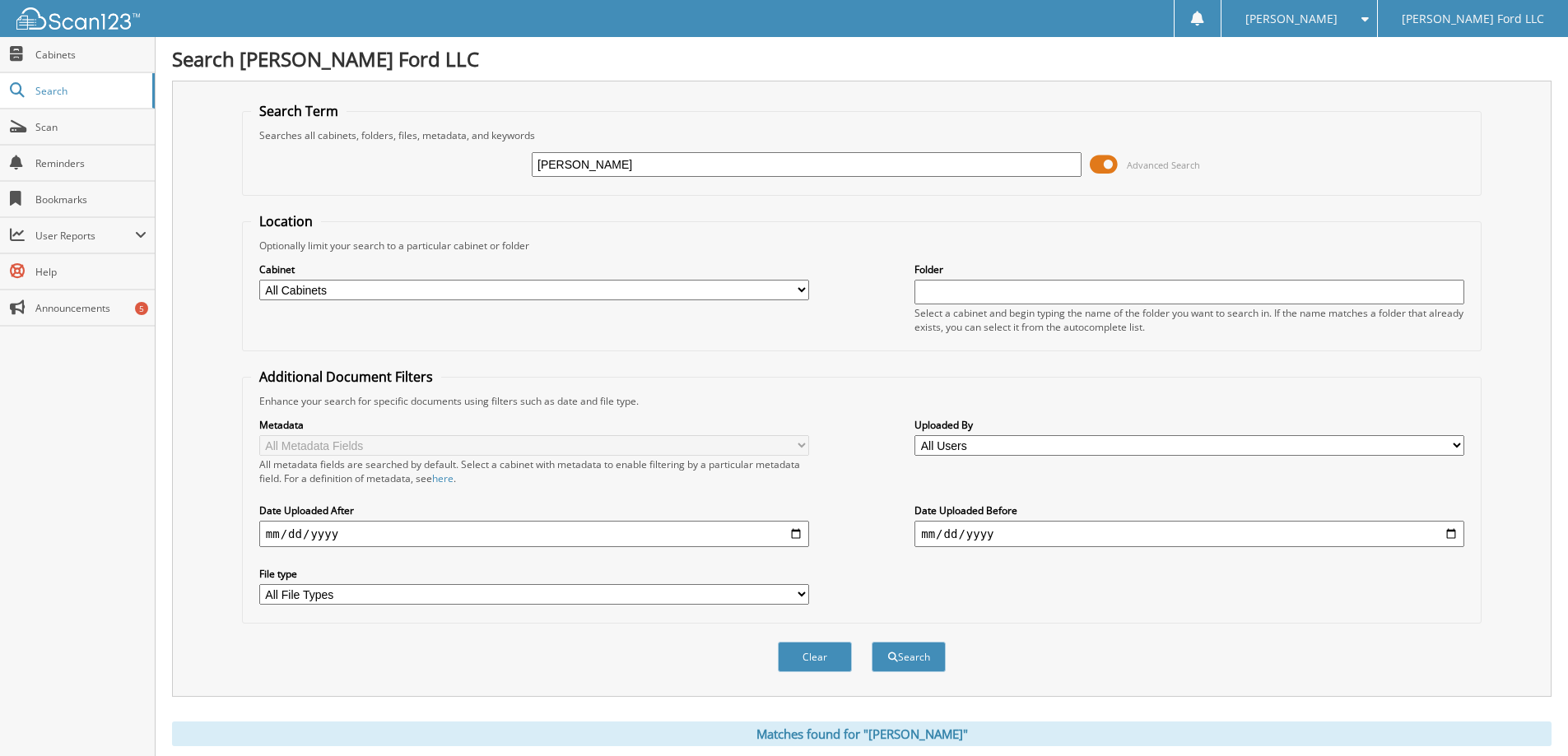
click at [1103, 167] on span at bounding box center [1103, 164] width 28 height 25
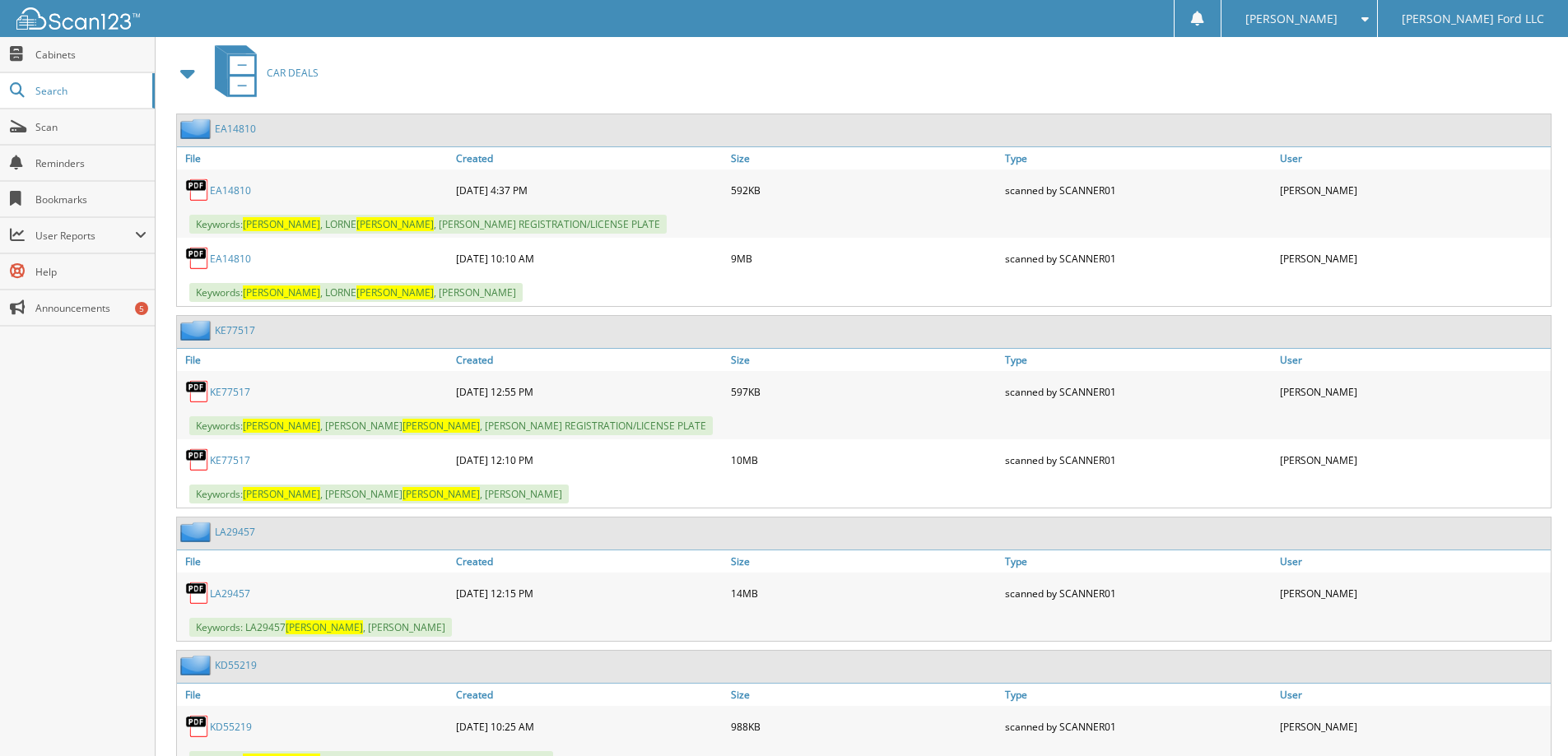
scroll to position [988, 0]
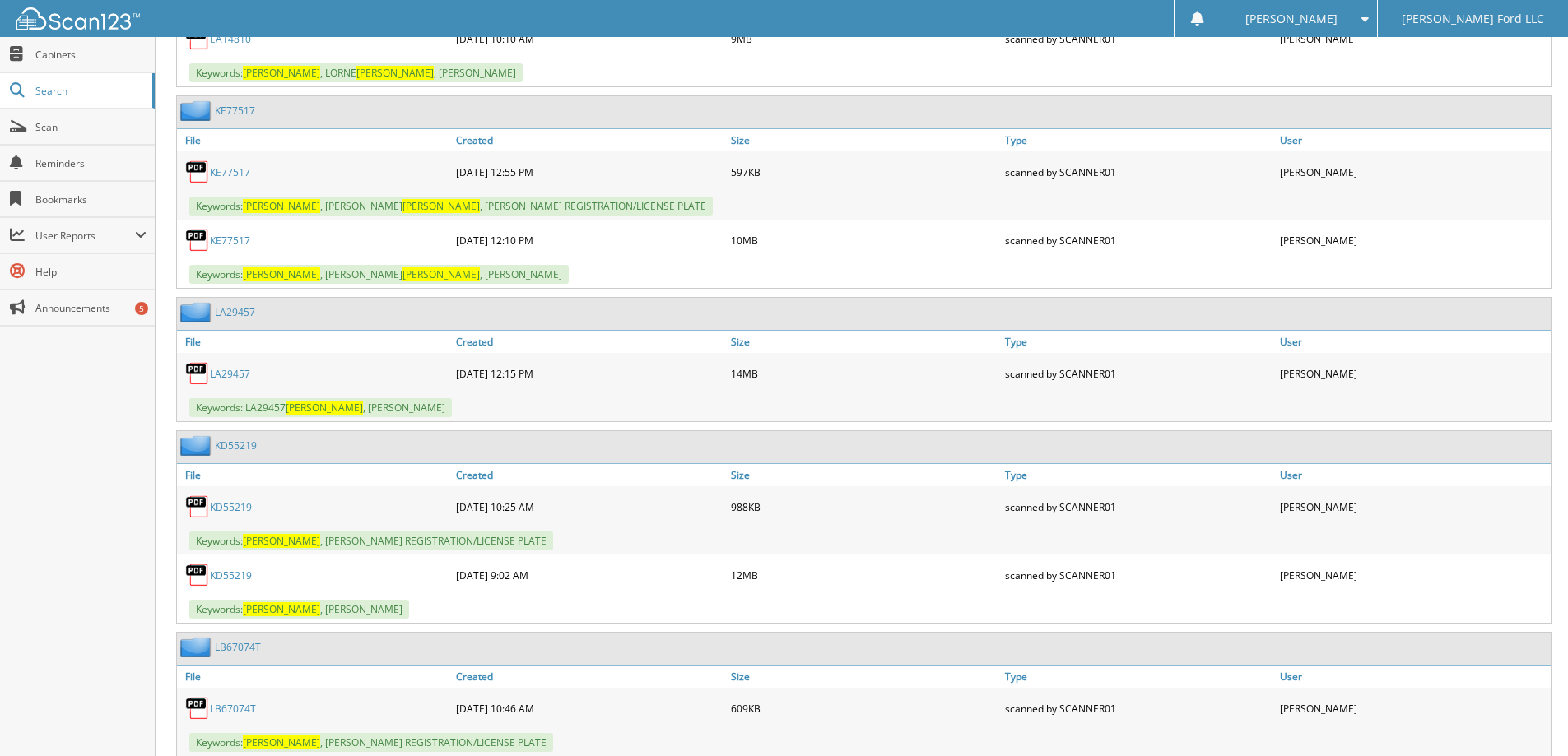
click at [225, 575] on link "KD55219" at bounding box center [230, 575] width 42 height 14
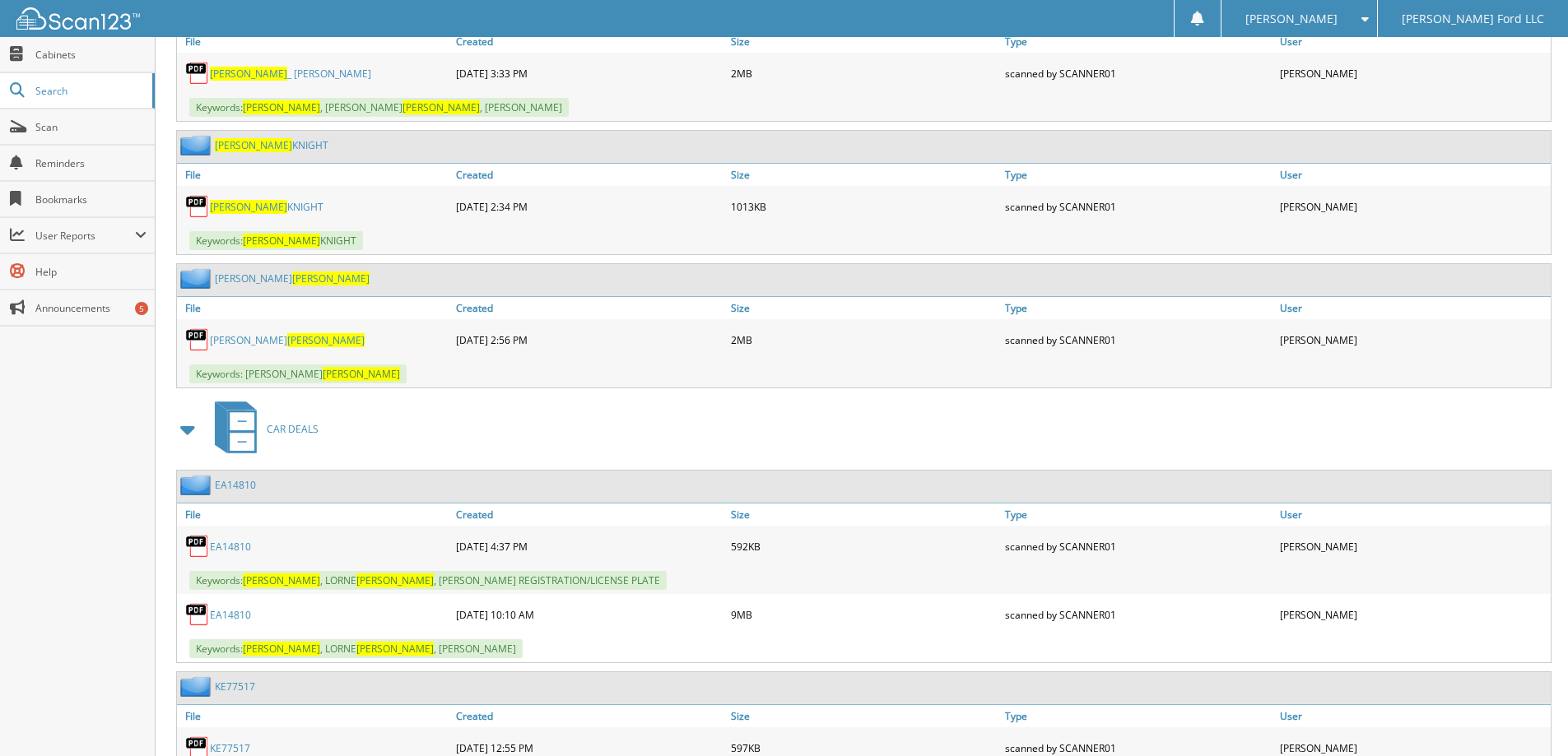
scroll to position [0, 0]
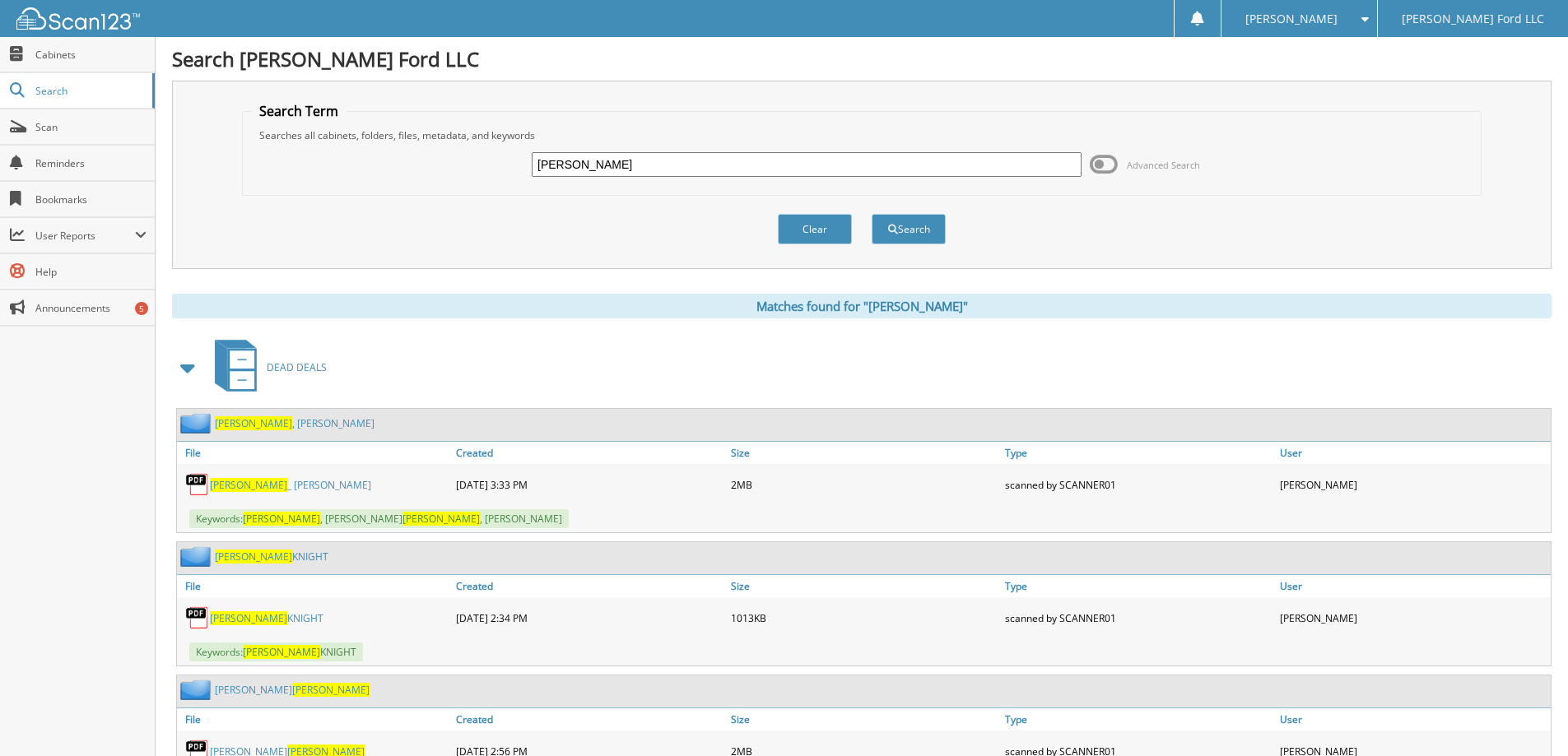
drag, startPoint x: 594, startPoint y: 163, endPoint x: 348, endPoint y: 184, distance: 246.9
click at [348, 184] on div "bruce Advanced Search" at bounding box center [862, 165] width 1221 height 45
type input "sisk"
click at [871, 214] on button "Search" at bounding box center [909, 229] width 74 height 31
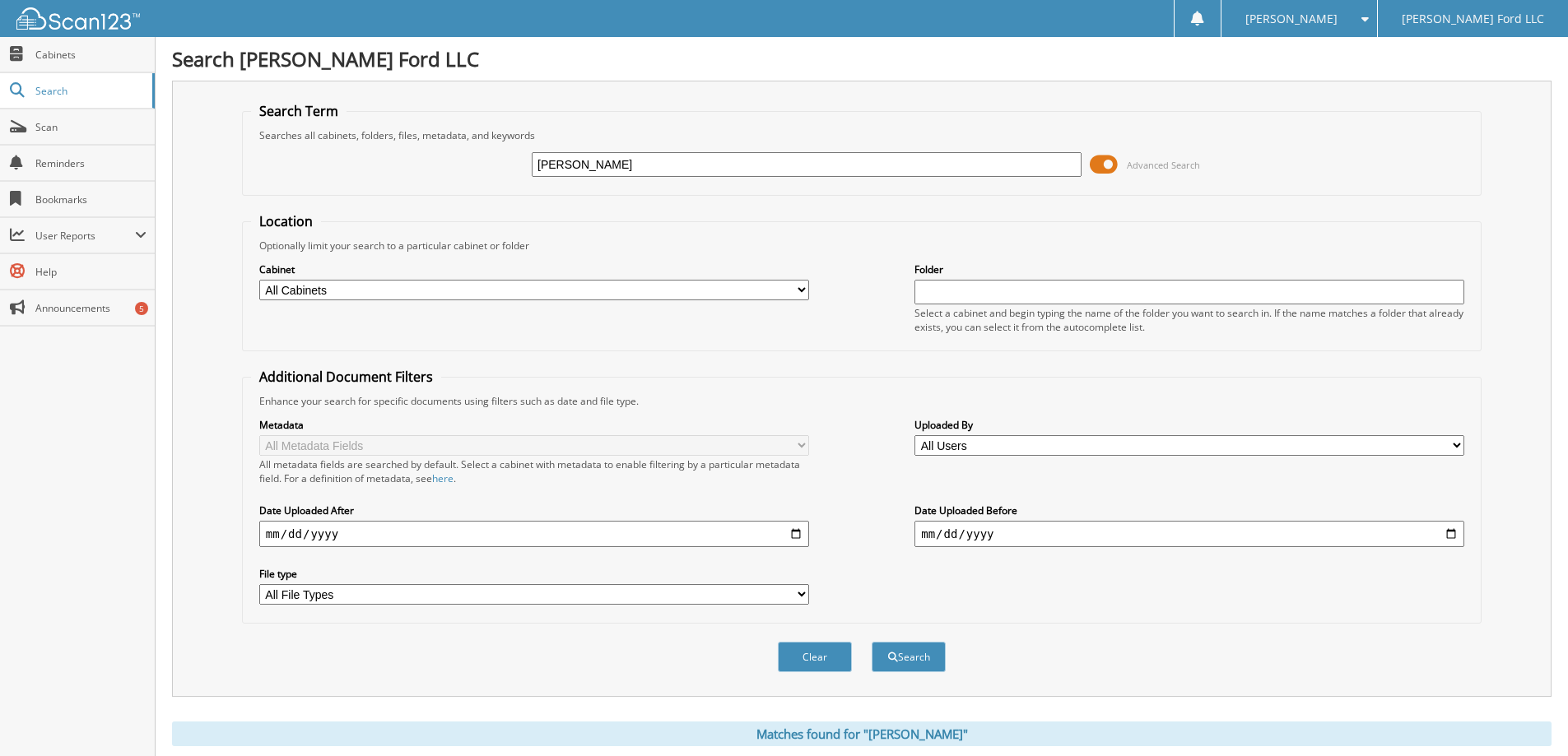
click at [1103, 163] on span at bounding box center [1103, 164] width 28 height 25
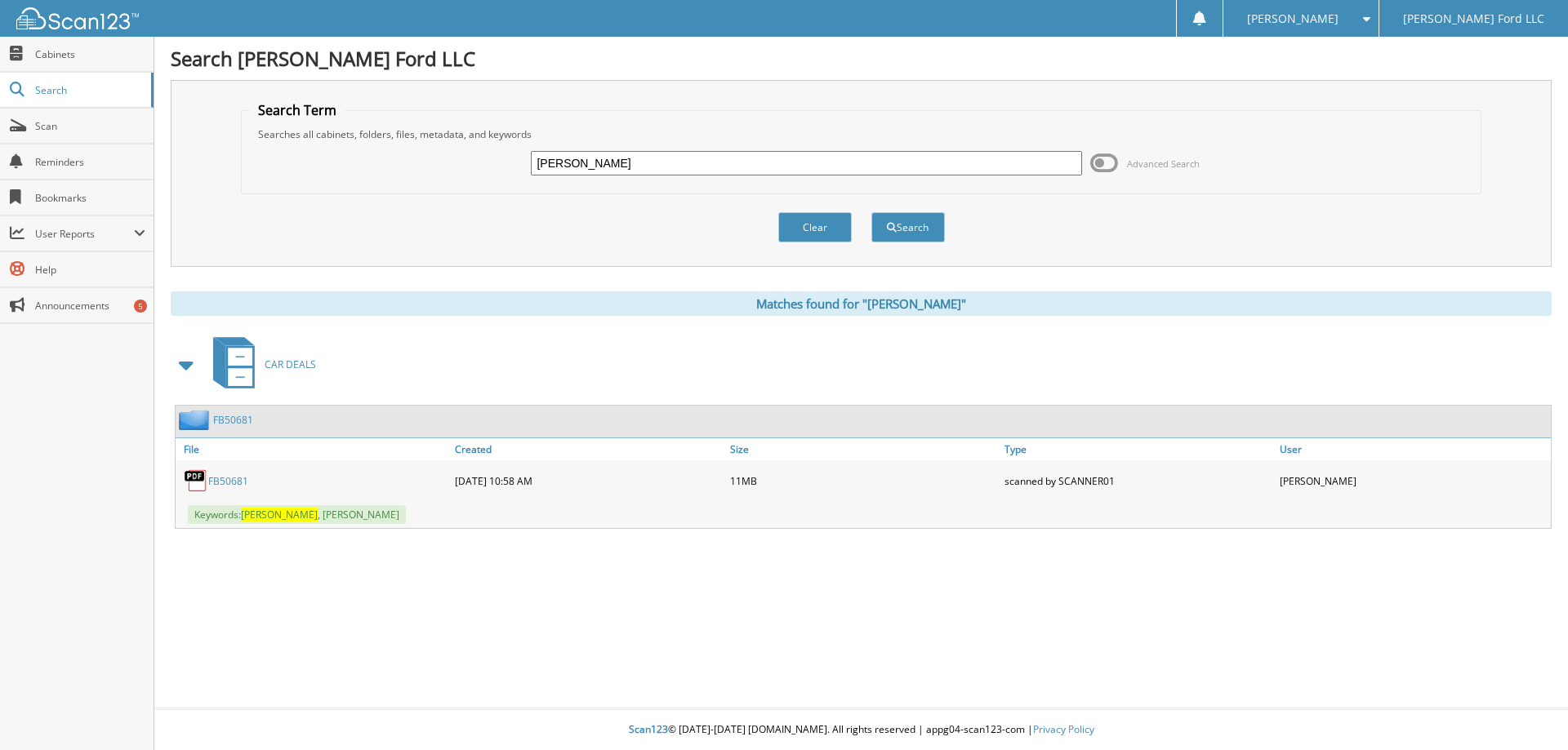
click at [233, 482] on link "FB50681" at bounding box center [228, 481] width 40 height 14
drag, startPoint x: 568, startPoint y: 164, endPoint x: 314, endPoint y: 171, distance: 254.1
click at [314, 171] on div "sisk Advanced Search" at bounding box center [861, 164] width 1223 height 44
type input "simons"
click at [871, 212] on button "Search" at bounding box center [908, 227] width 74 height 30
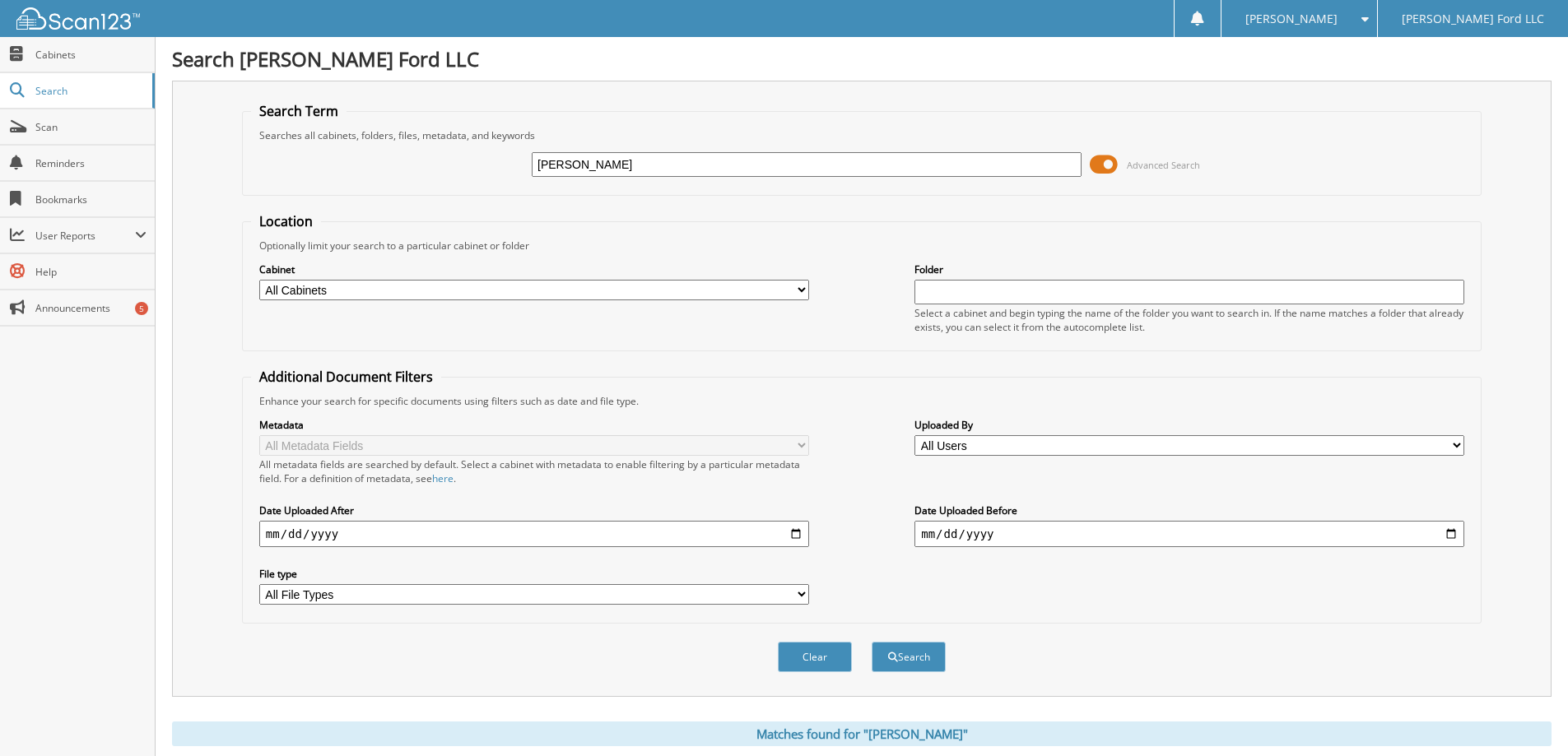
click at [1107, 164] on span at bounding box center [1103, 164] width 28 height 25
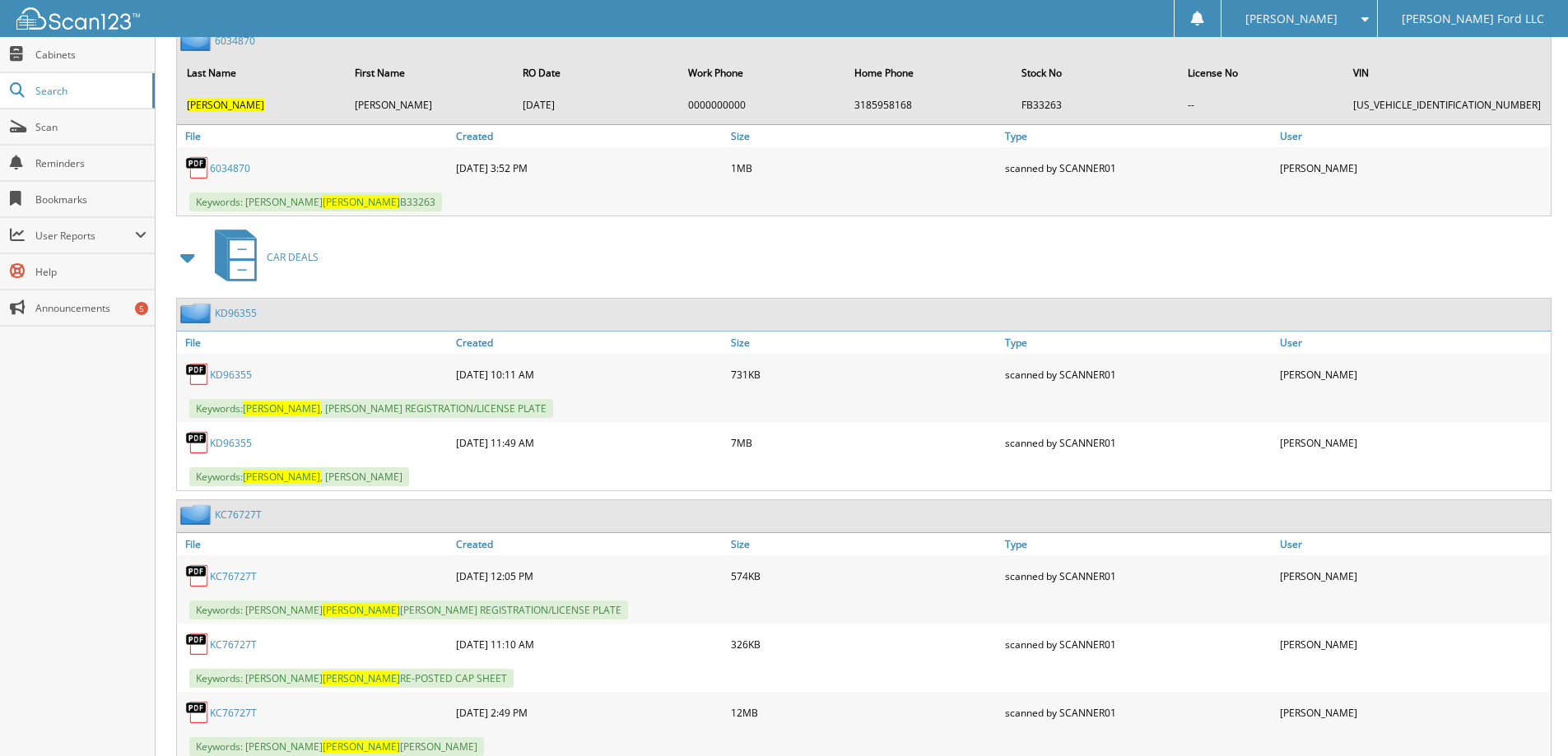
scroll to position [412, 0]
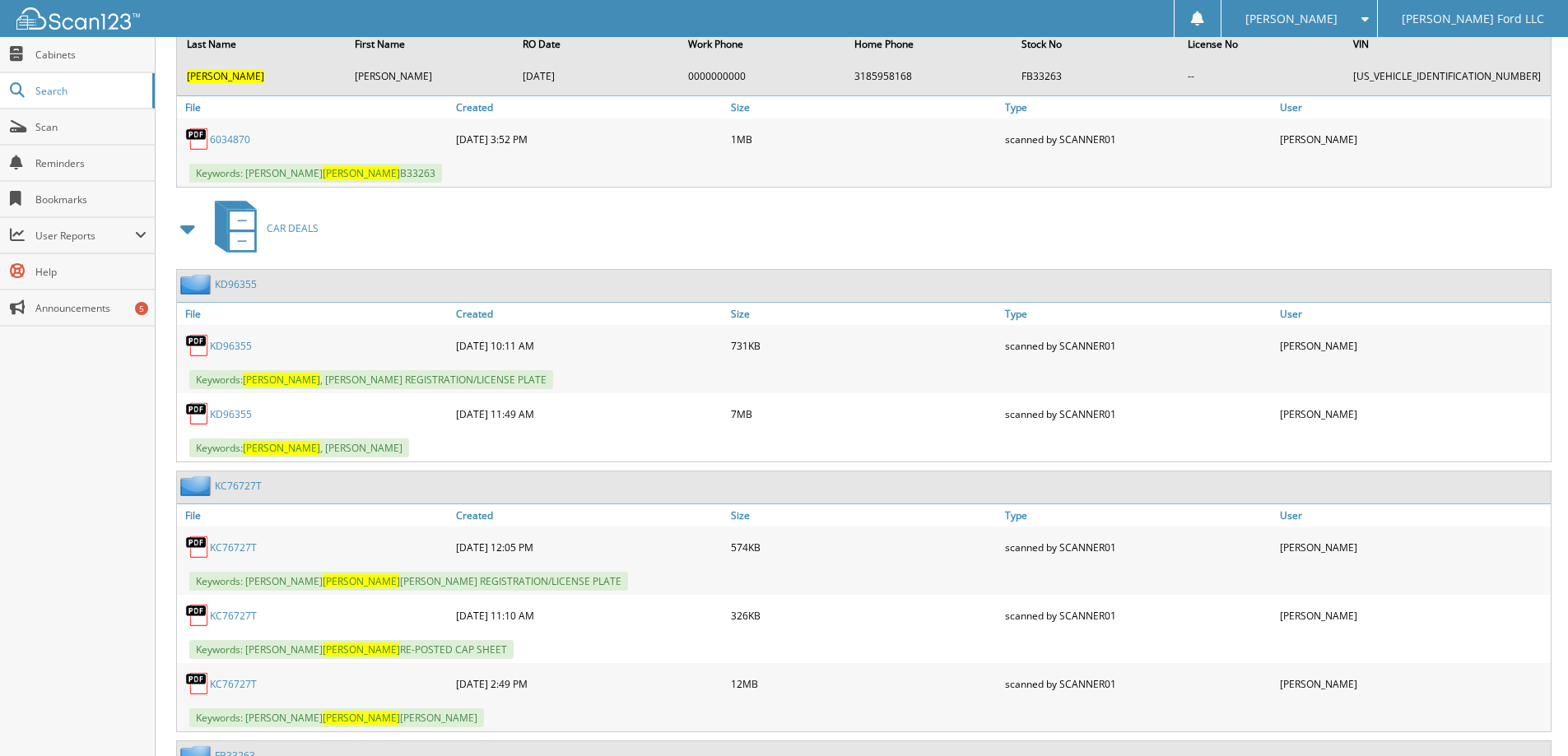
click at [222, 417] on link "KD96355" at bounding box center [230, 414] width 42 height 14
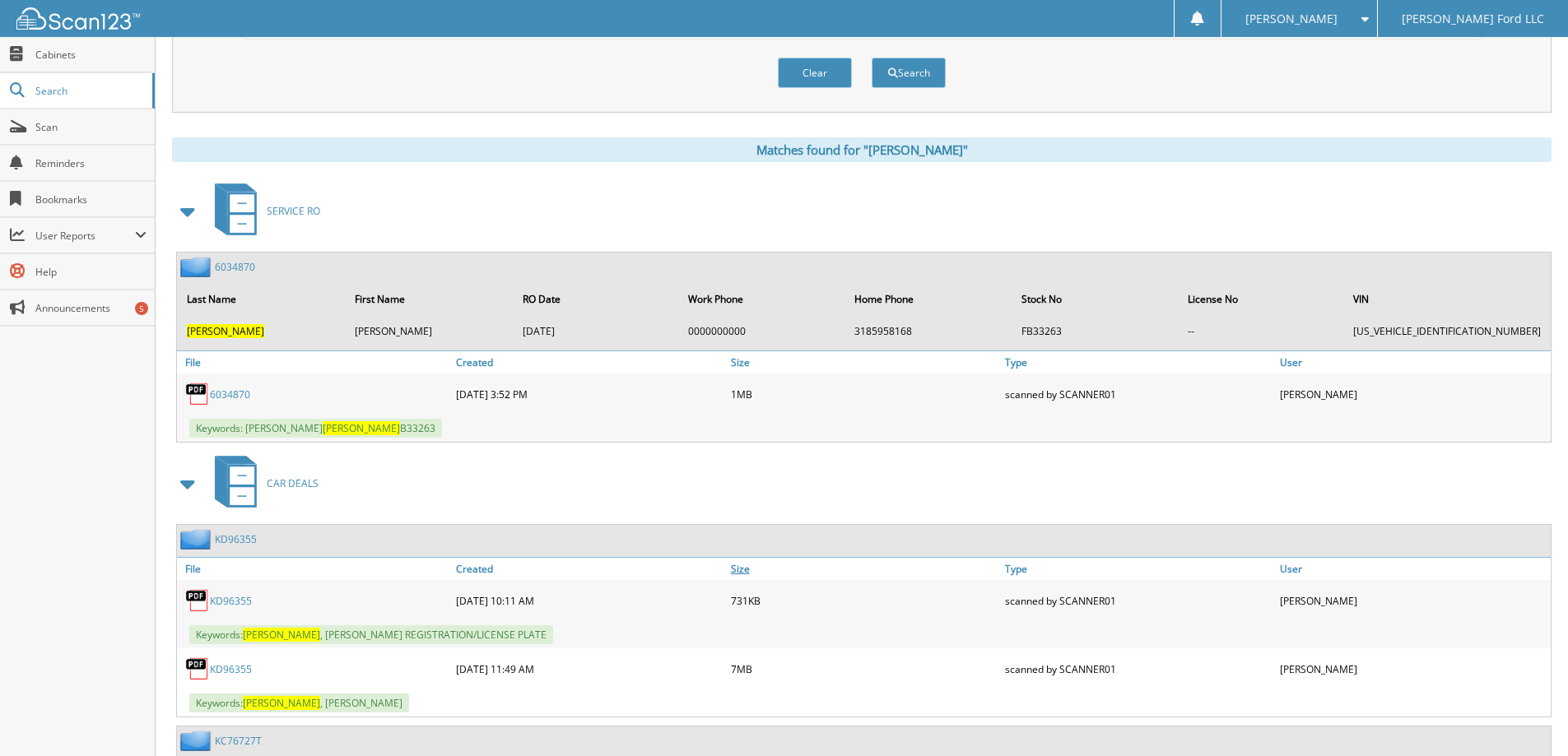
scroll to position [0, 0]
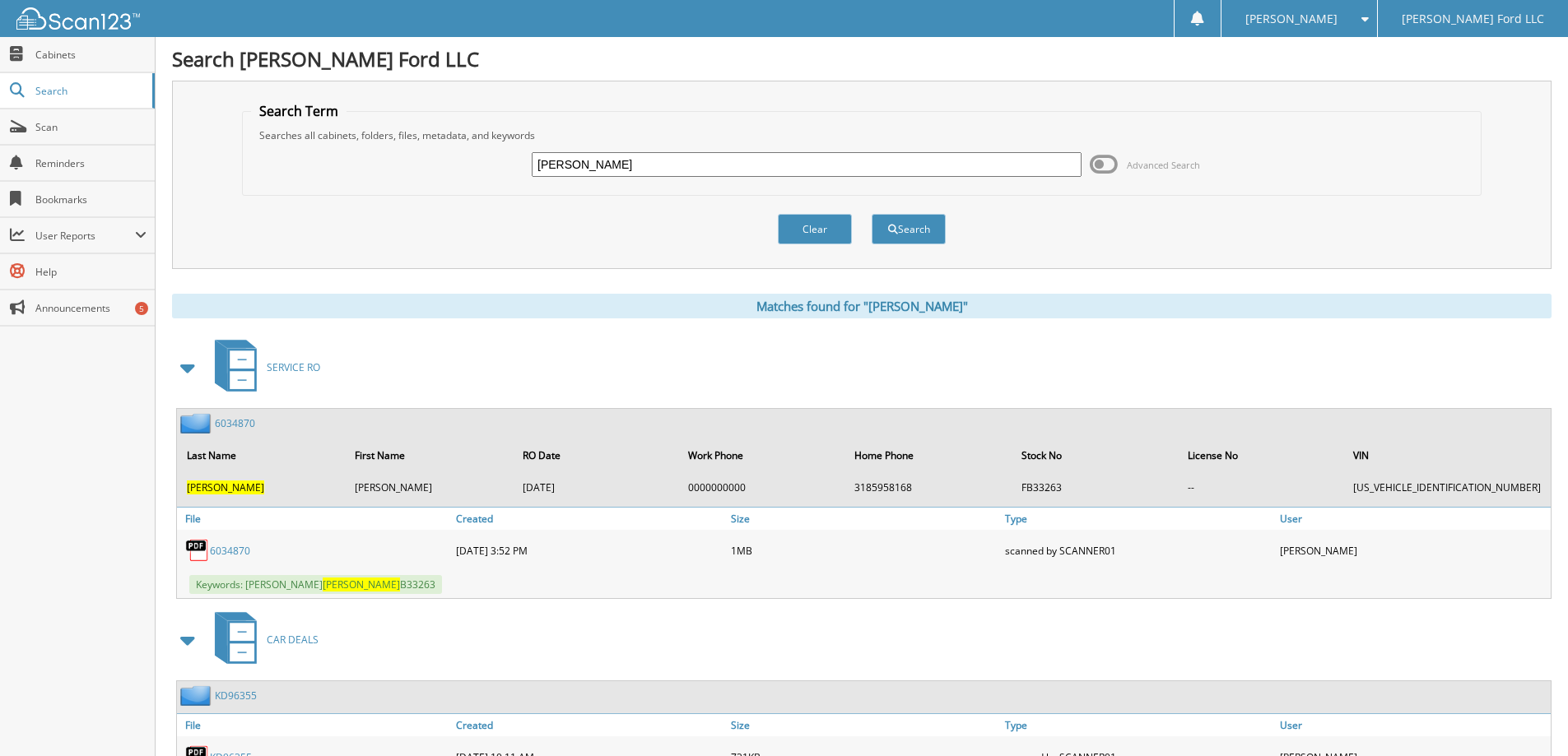
drag, startPoint x: 587, startPoint y: 165, endPoint x: 466, endPoint y: 185, distance: 122.6
click at [468, 182] on div "[PERSON_NAME] Advanced Search" at bounding box center [862, 165] width 1221 height 45
type input "[PERSON_NAME]"
click at [922, 239] on button "Search" at bounding box center [909, 229] width 74 height 31
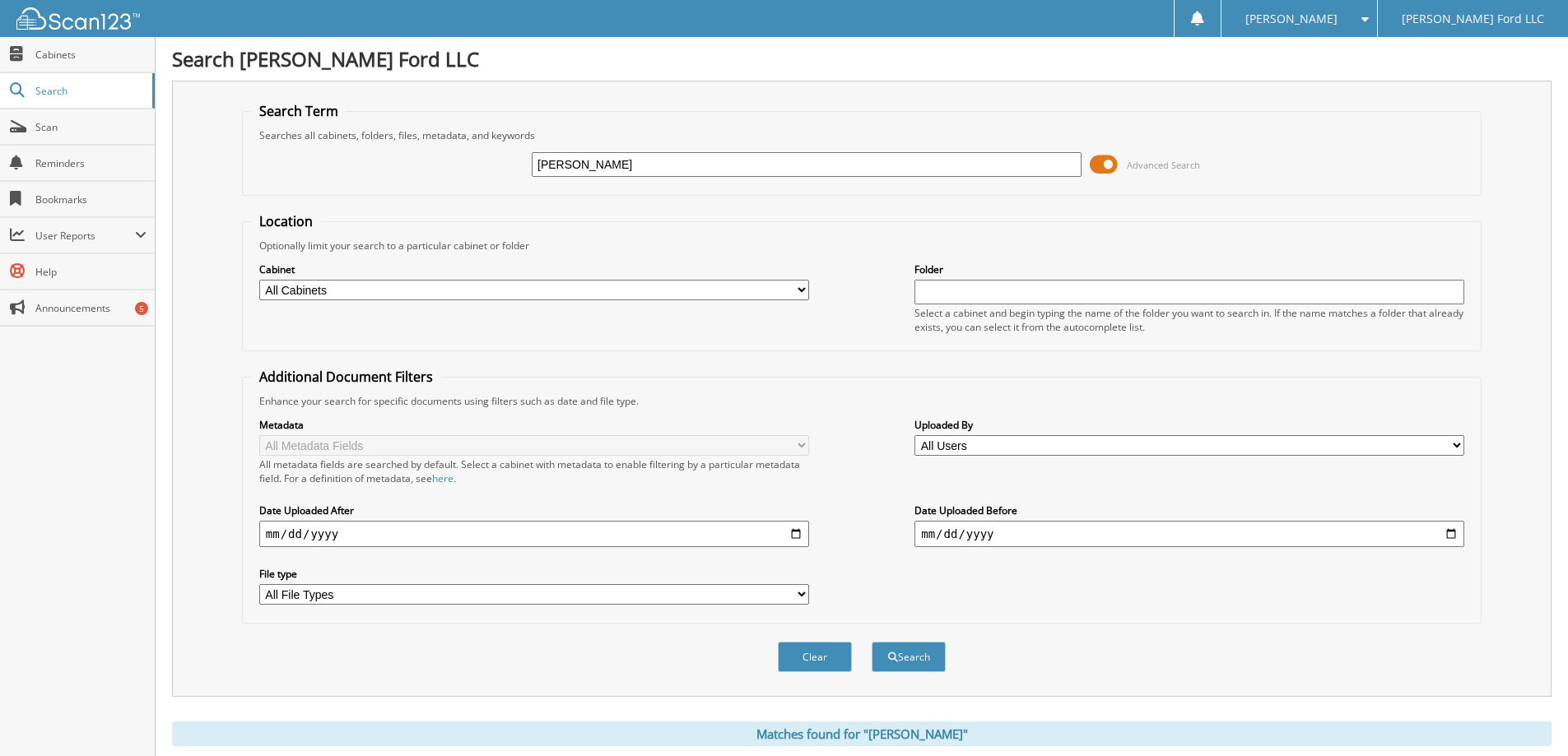
click at [1110, 166] on span at bounding box center [1103, 164] width 28 height 25
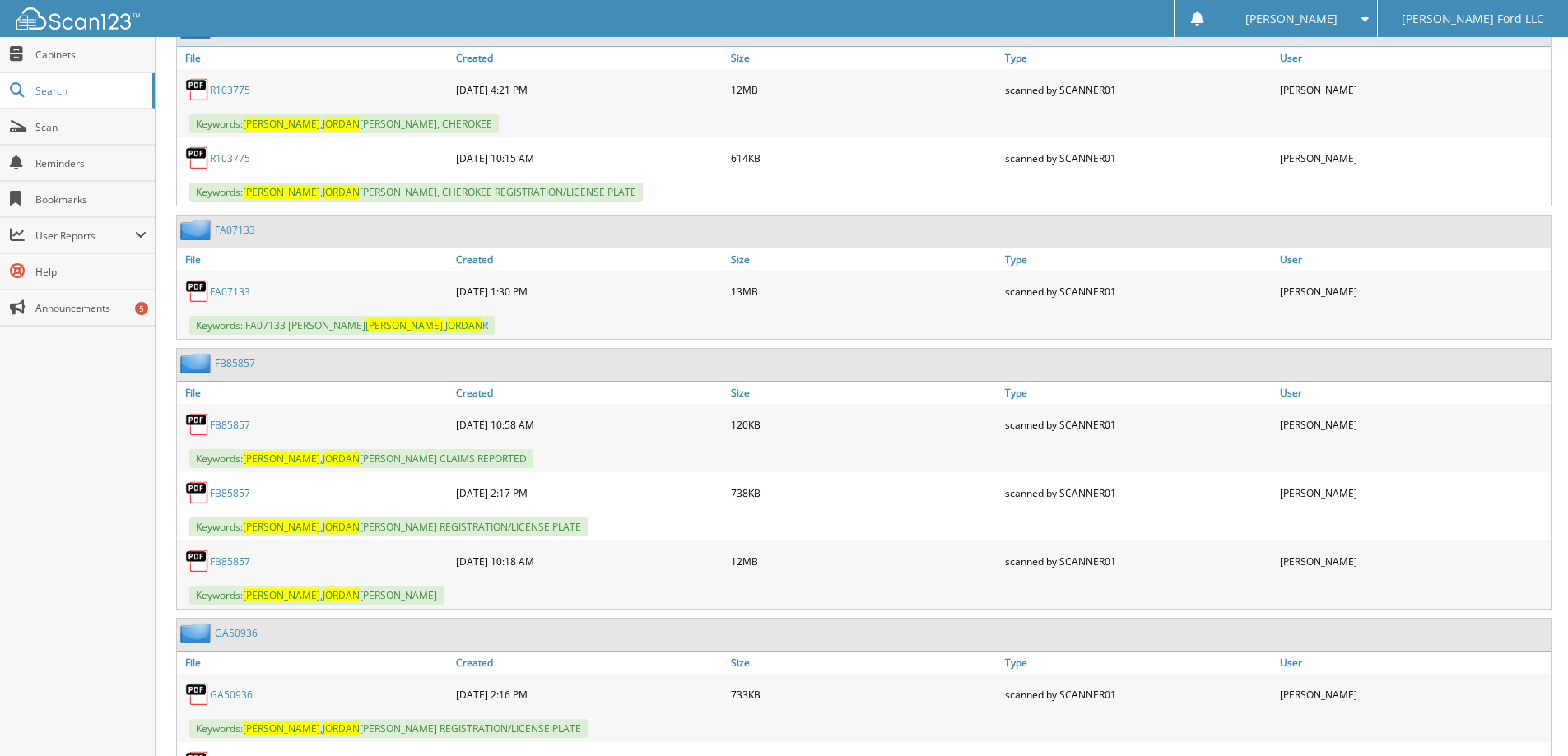
scroll to position [1811, 0]
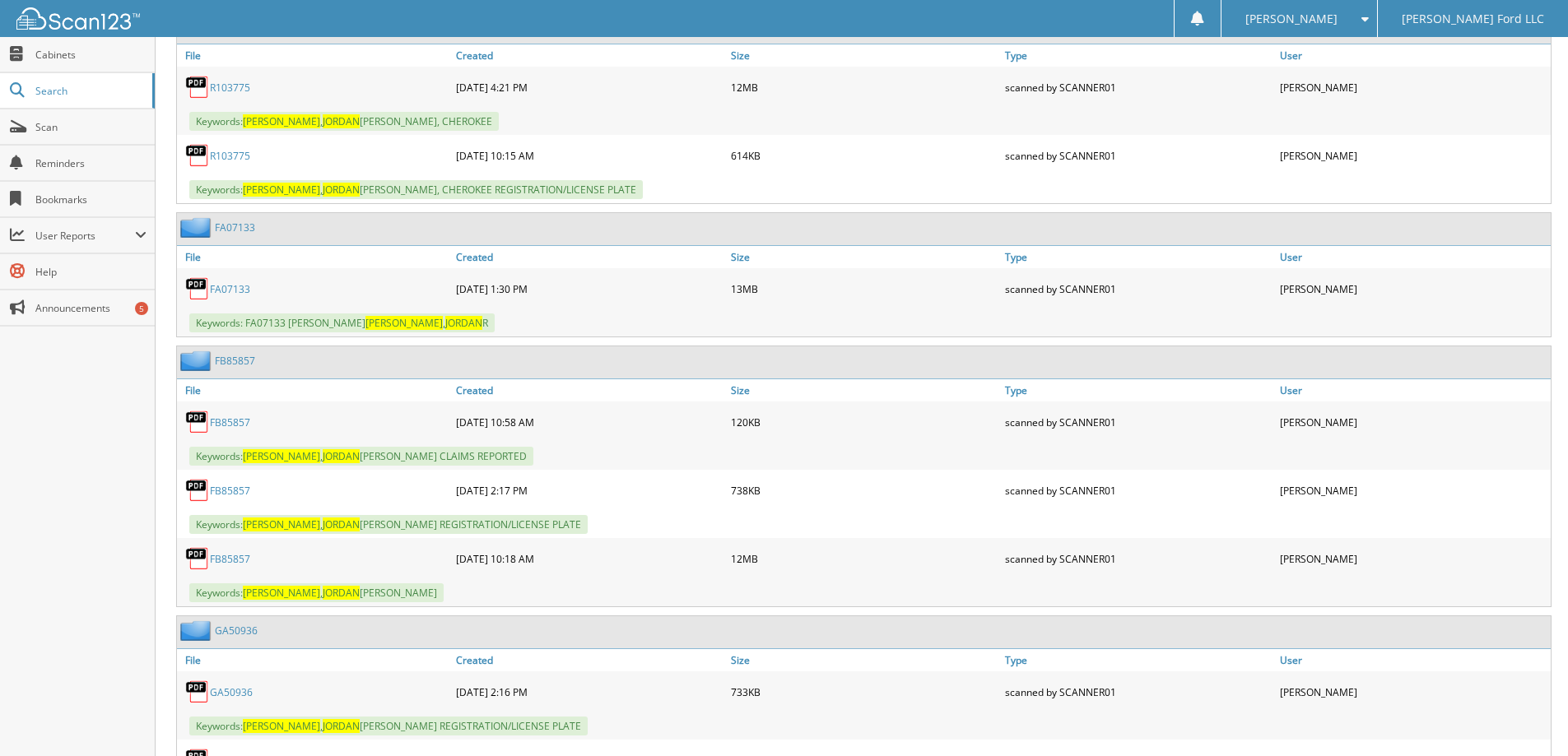
click at [234, 558] on link "FB85857" at bounding box center [229, 559] width 40 height 14
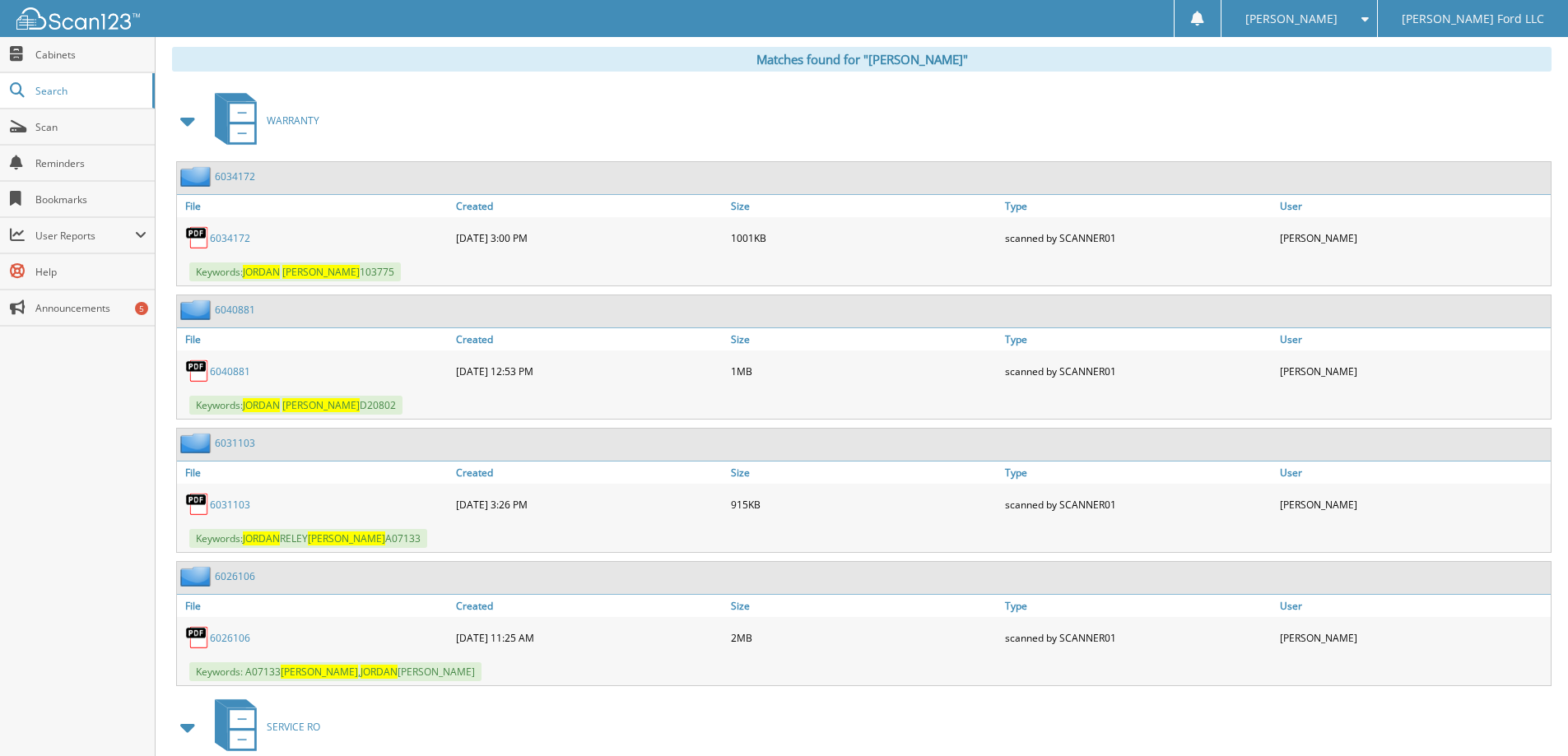
scroll to position [0, 0]
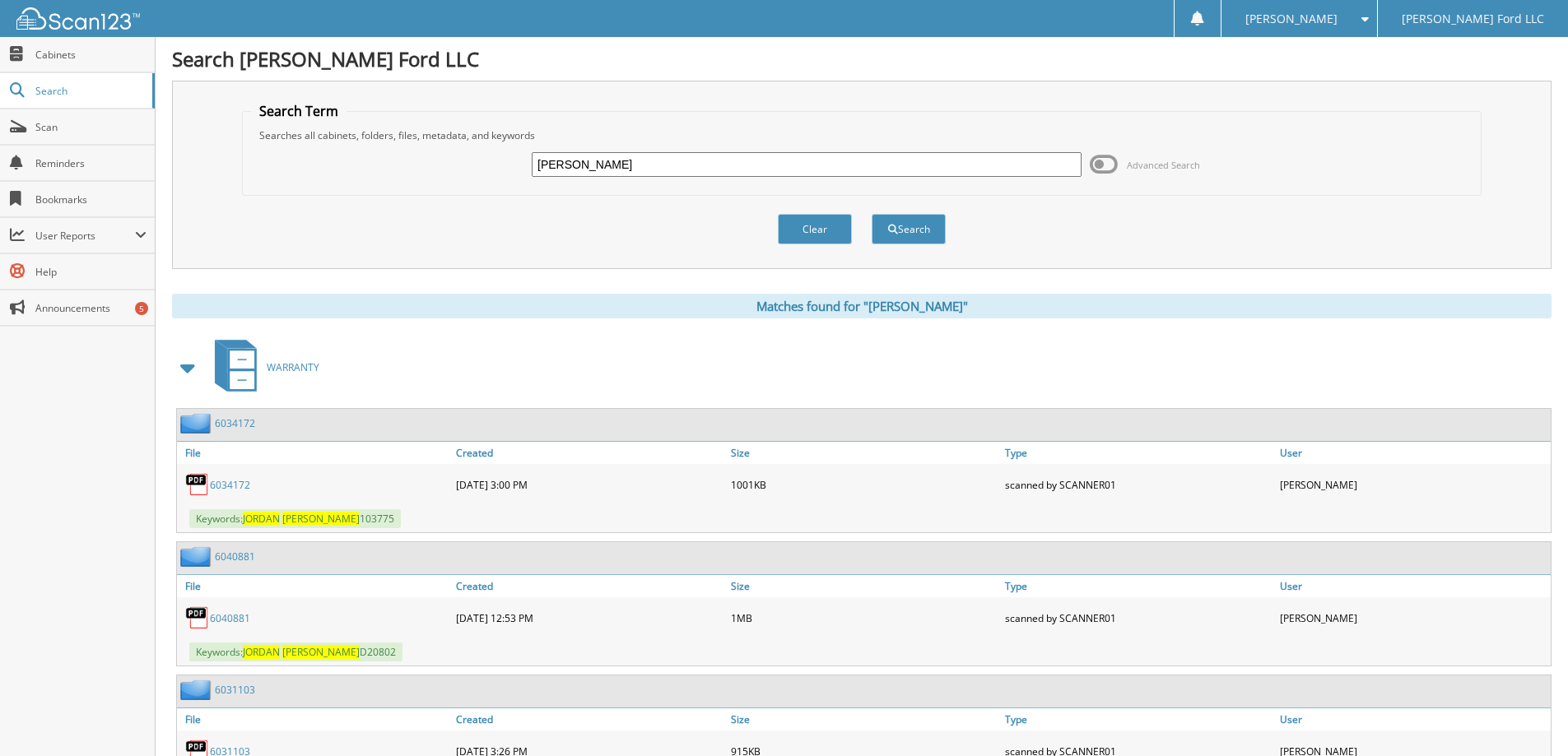
drag, startPoint x: 636, startPoint y: 161, endPoint x: 377, endPoint y: 196, distance: 261.4
click at [377, 196] on form "Search Term Searches all cabinets, folders, files, metadata, and keywords [PERS…" at bounding box center [862, 182] width 1240 height 160
type input "[PERSON_NAME]"
click at [871, 214] on button "Search" at bounding box center [909, 229] width 74 height 31
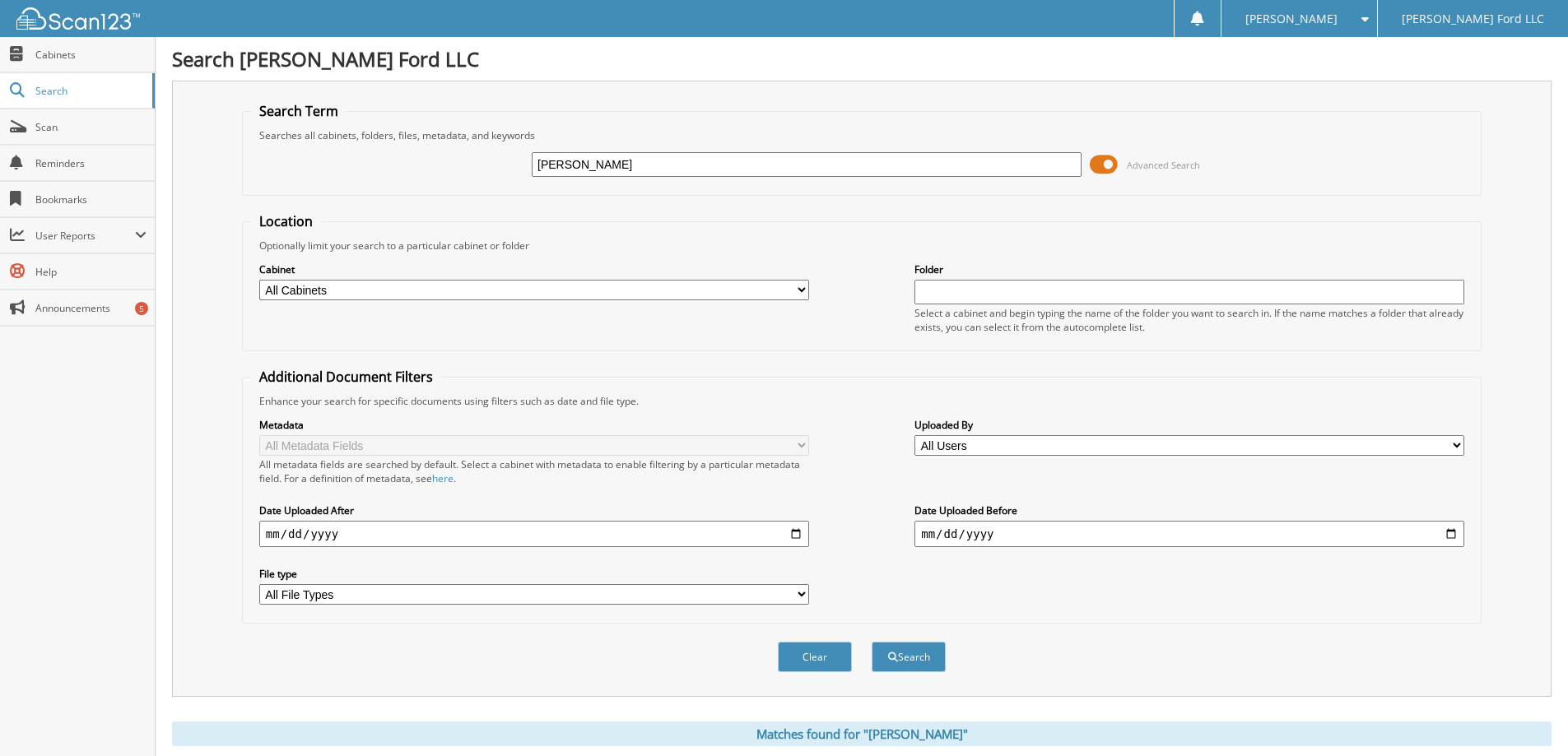
click at [1105, 164] on span at bounding box center [1103, 164] width 28 height 25
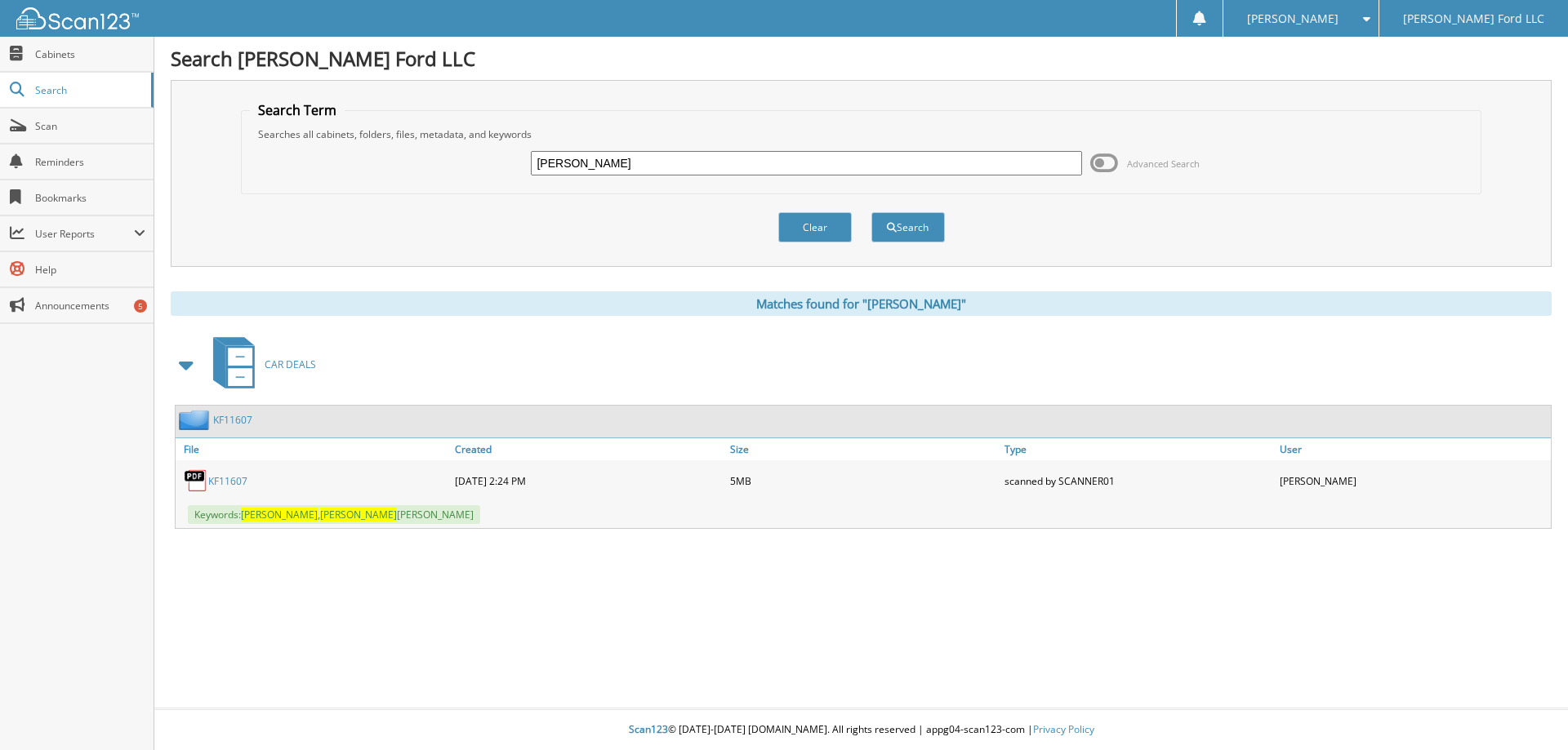
click at [230, 482] on link "KF11607" at bounding box center [228, 481] width 39 height 14
drag, startPoint x: 639, startPoint y: 163, endPoint x: 458, endPoint y: 181, distance: 181.9
click at [458, 181] on div "charles womack Advanced Search" at bounding box center [861, 164] width 1223 height 44
type input "robert freeman"
click at [871, 212] on button "Search" at bounding box center [908, 227] width 74 height 30
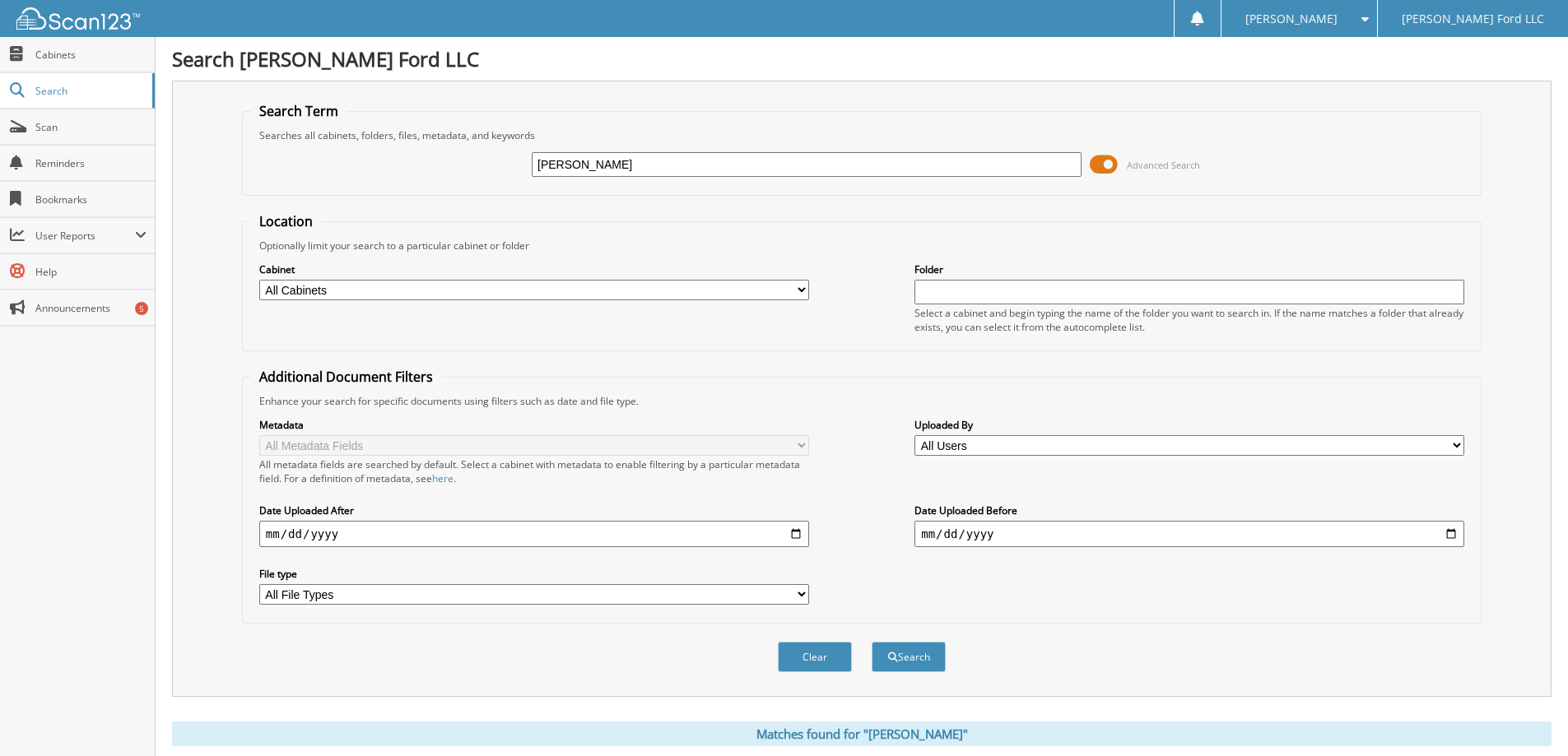
click at [1108, 165] on span at bounding box center [1103, 164] width 28 height 25
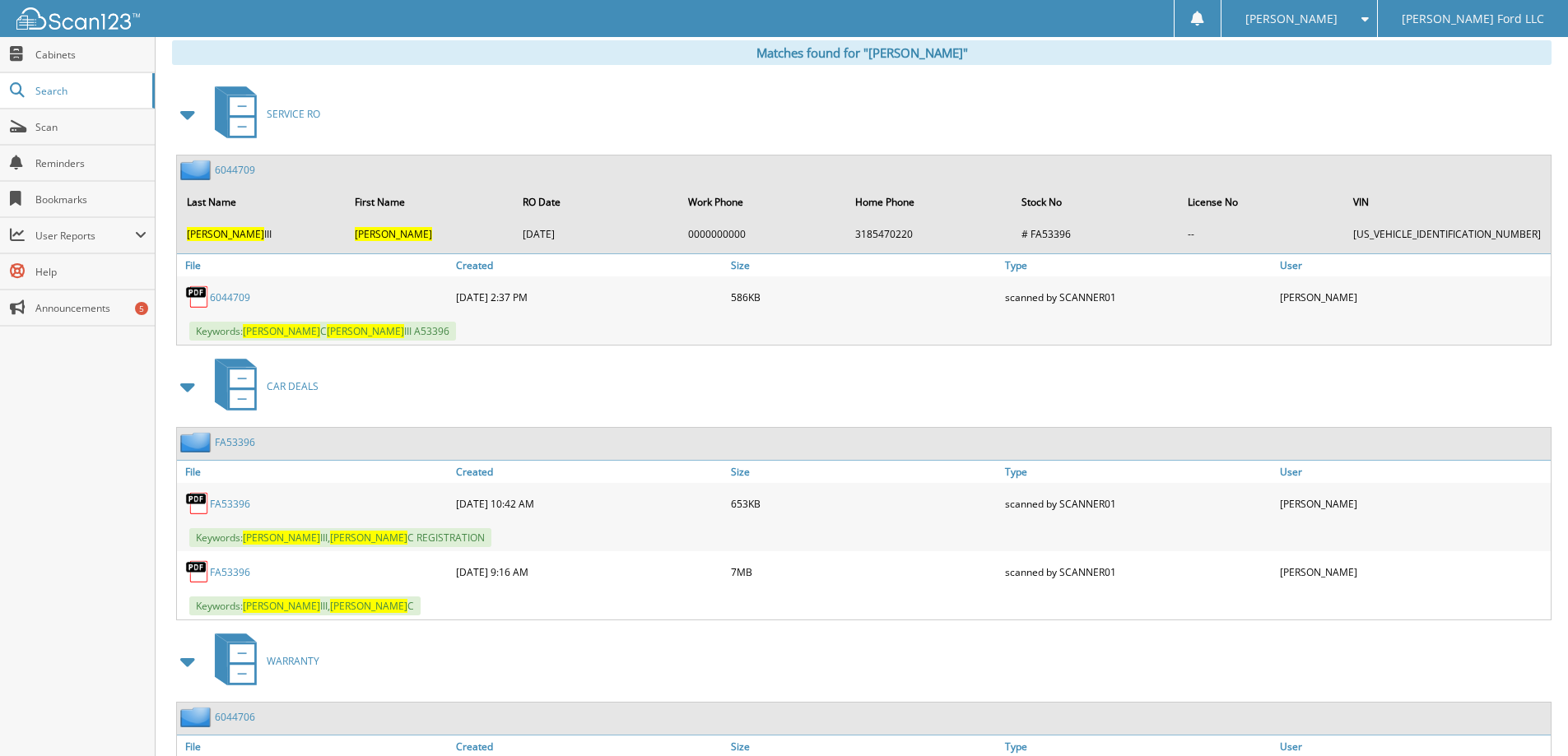
scroll to position [329, 0]
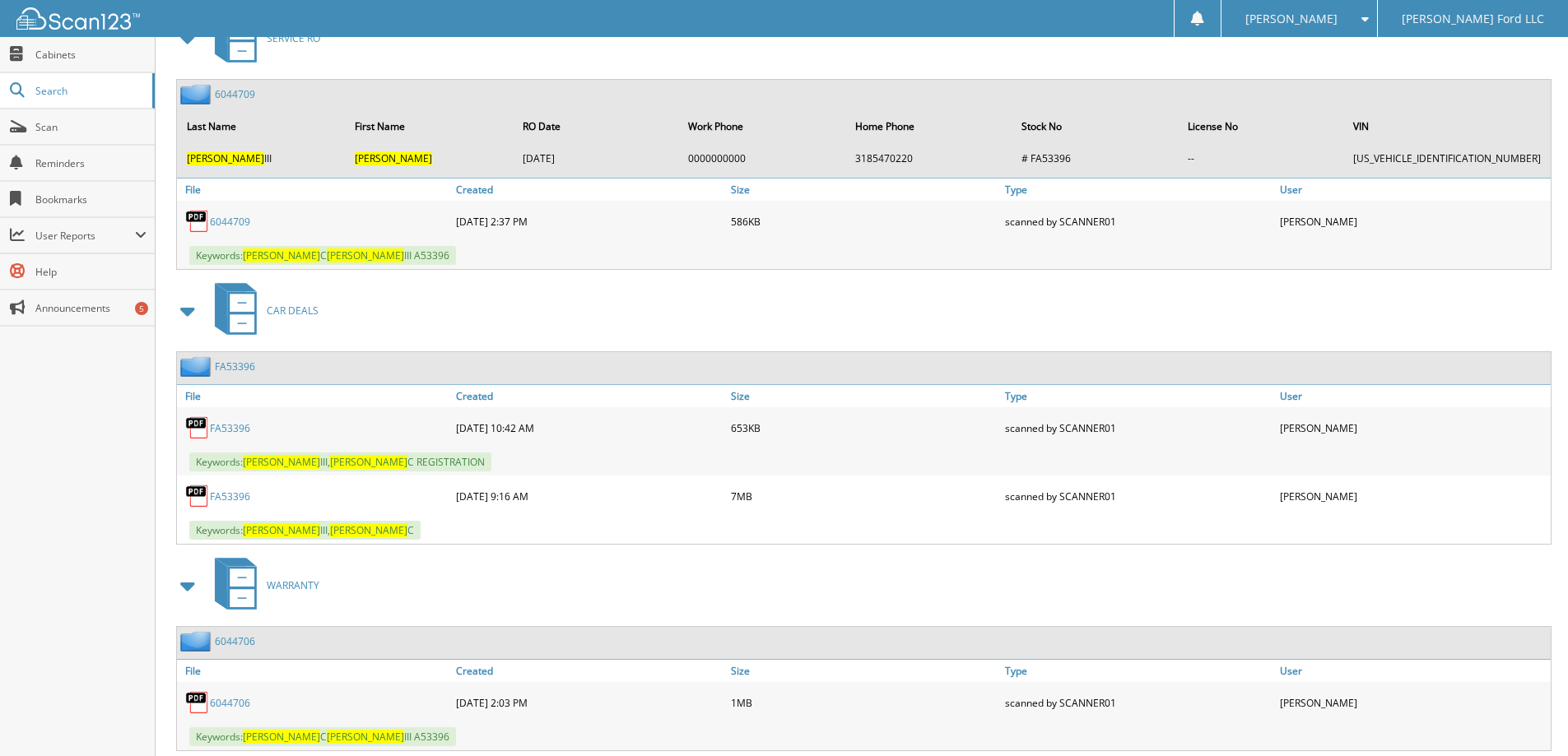
click at [227, 498] on link "FA53396" at bounding box center [229, 496] width 40 height 14
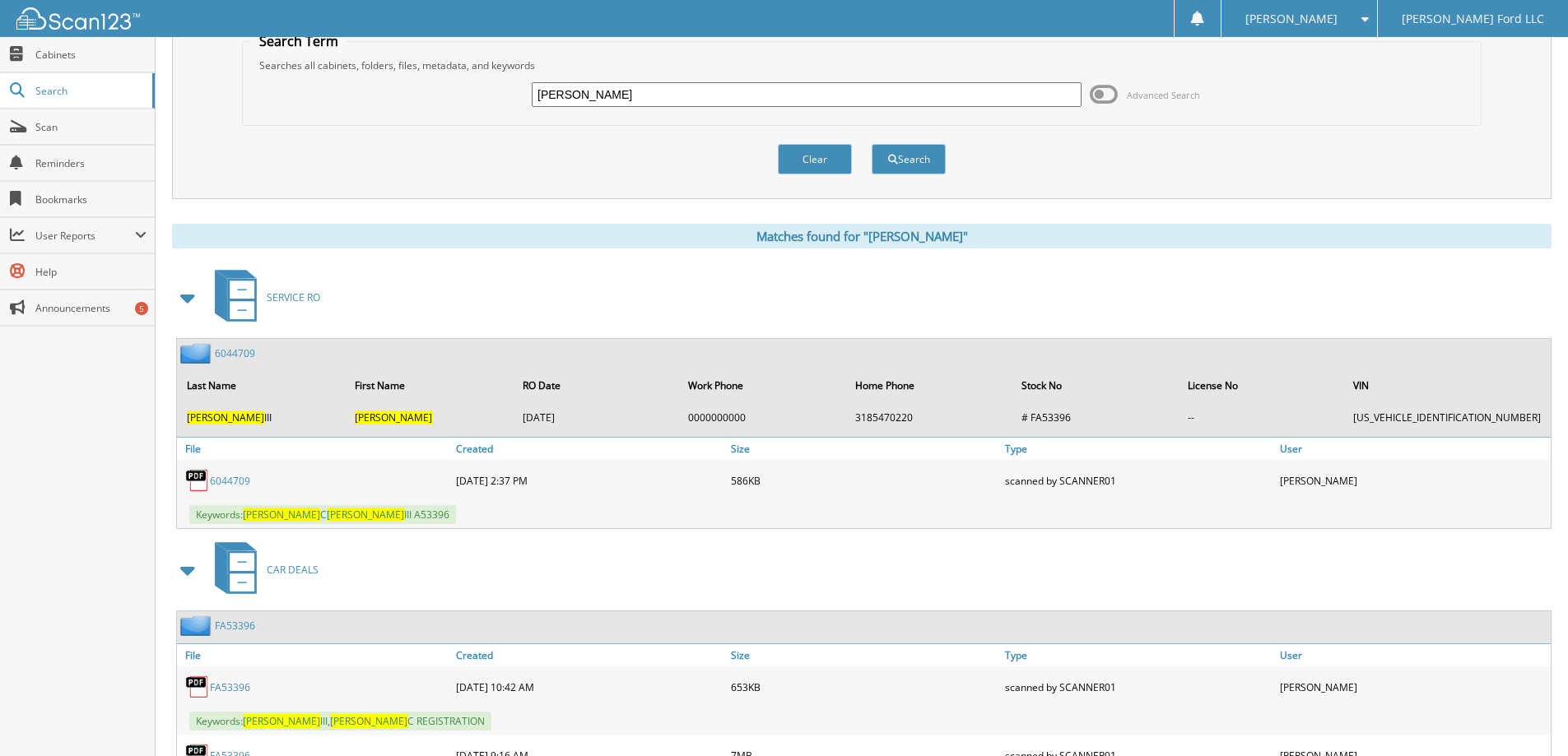
scroll to position [0, 0]
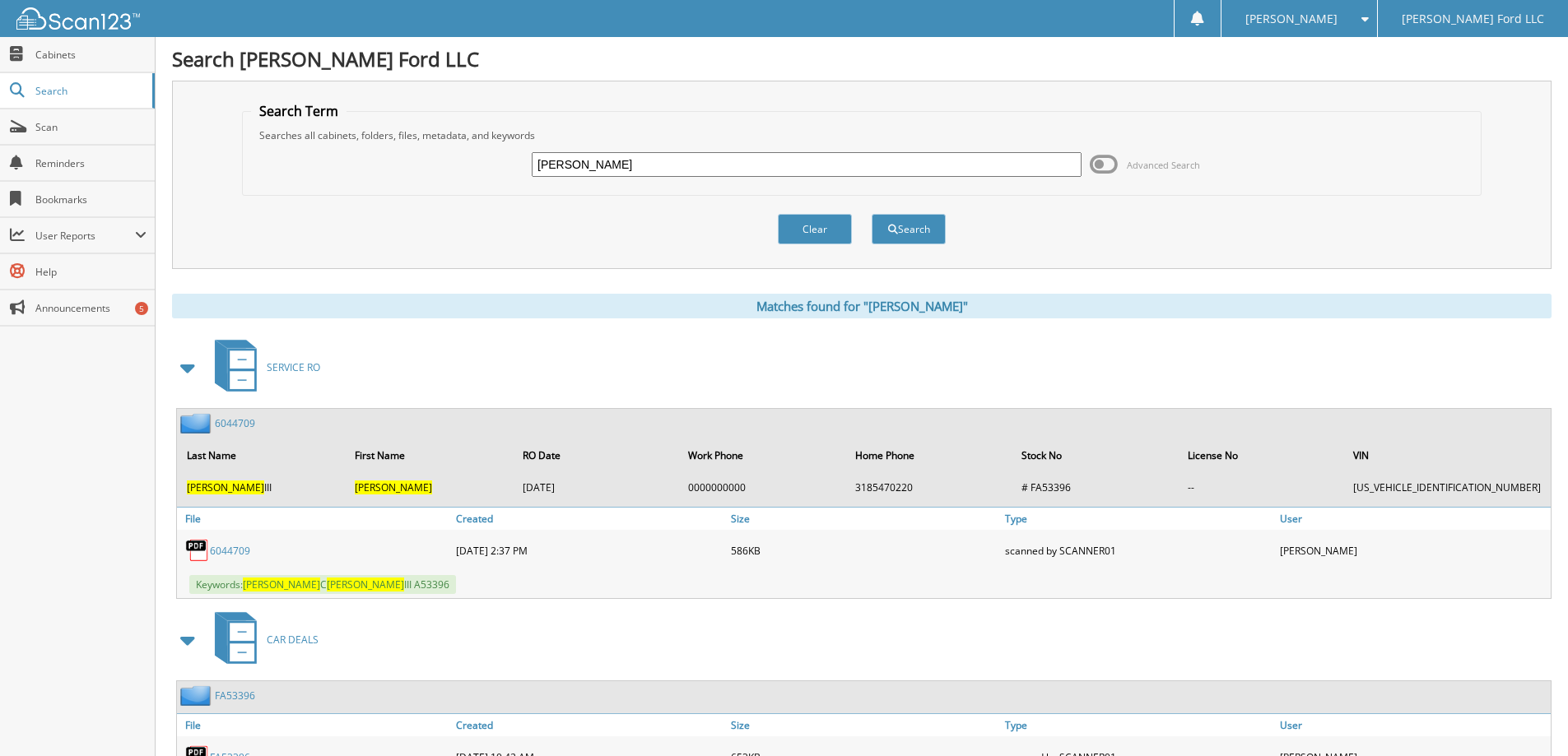
drag, startPoint x: 632, startPoint y: 162, endPoint x: 432, endPoint y: 177, distance: 200.6
click at [432, 177] on div "robert freeman Advanced Search" at bounding box center [862, 165] width 1221 height 45
type input "jessica spicer"
click at [871, 214] on button "Search" at bounding box center [909, 229] width 74 height 31
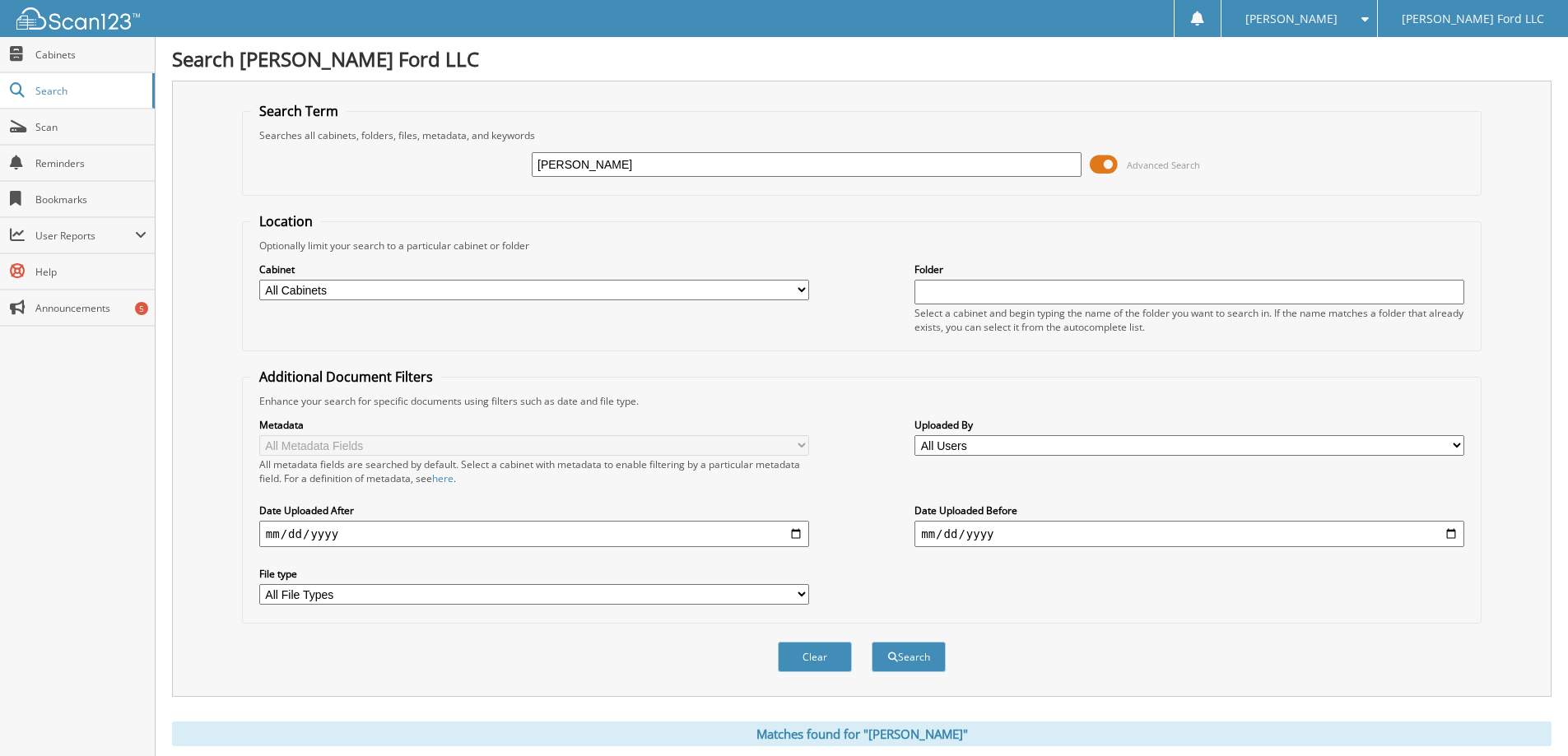
click at [1104, 166] on span at bounding box center [1103, 164] width 28 height 25
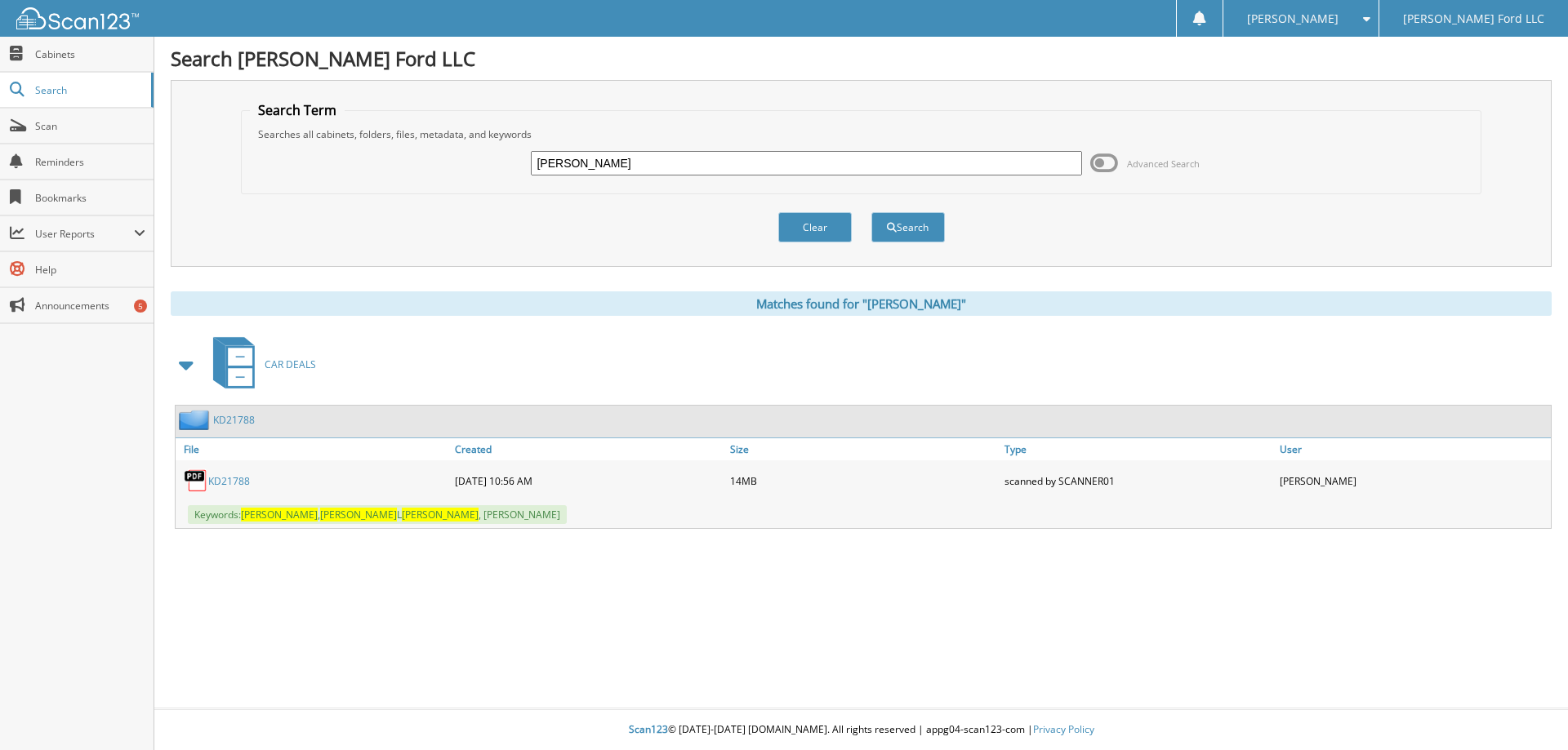
click at [236, 481] on link "KD21788" at bounding box center [228, 481] width 42 height 14
drag, startPoint x: 621, startPoint y: 163, endPoint x: 425, endPoint y: 176, distance: 196.4
click at [425, 176] on div "[PERSON_NAME] Advanced Search" at bounding box center [861, 164] width 1223 height 44
type input "[PERSON_NAME]"
click at [871, 212] on button "Search" at bounding box center [908, 227] width 74 height 30
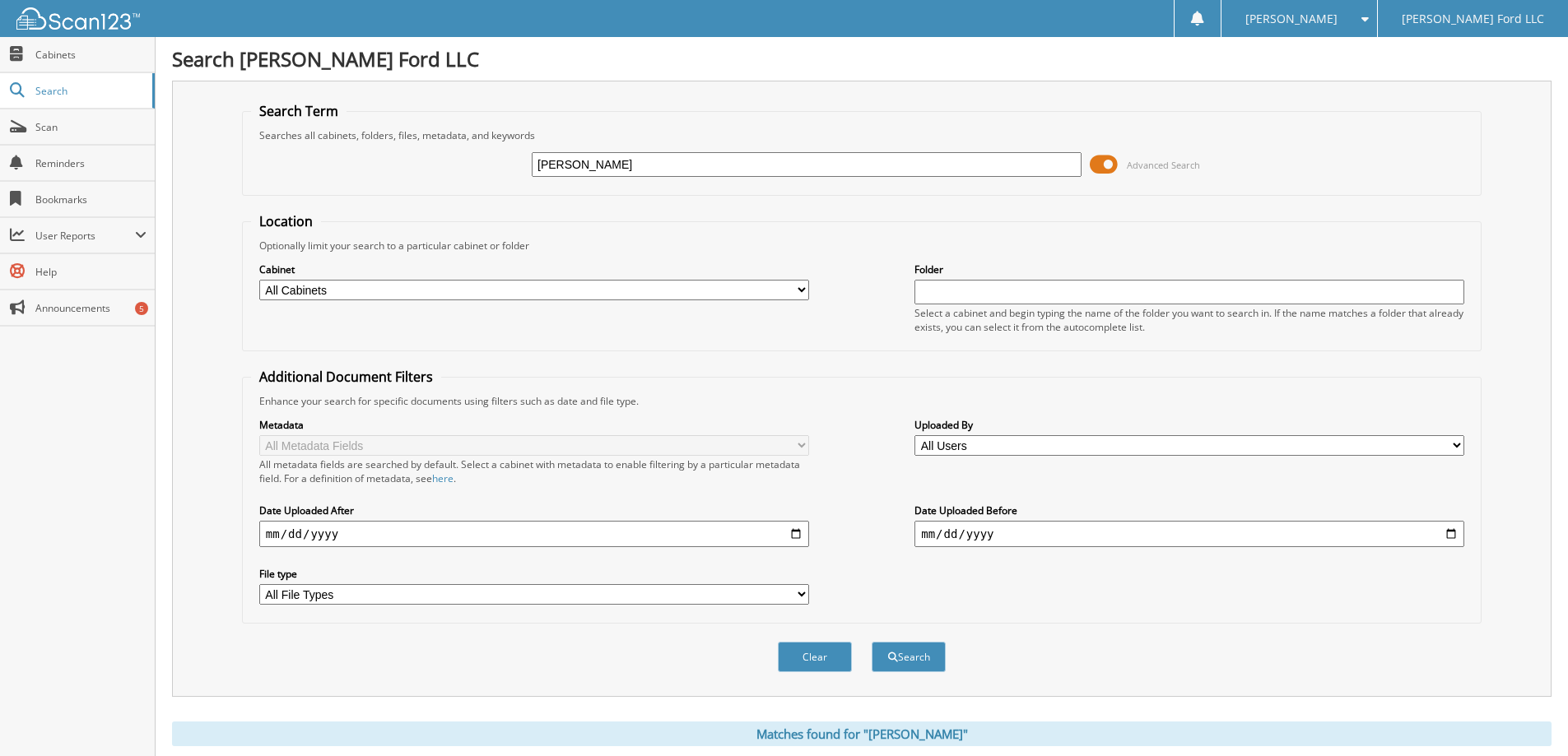
click at [1106, 164] on span at bounding box center [1103, 164] width 28 height 25
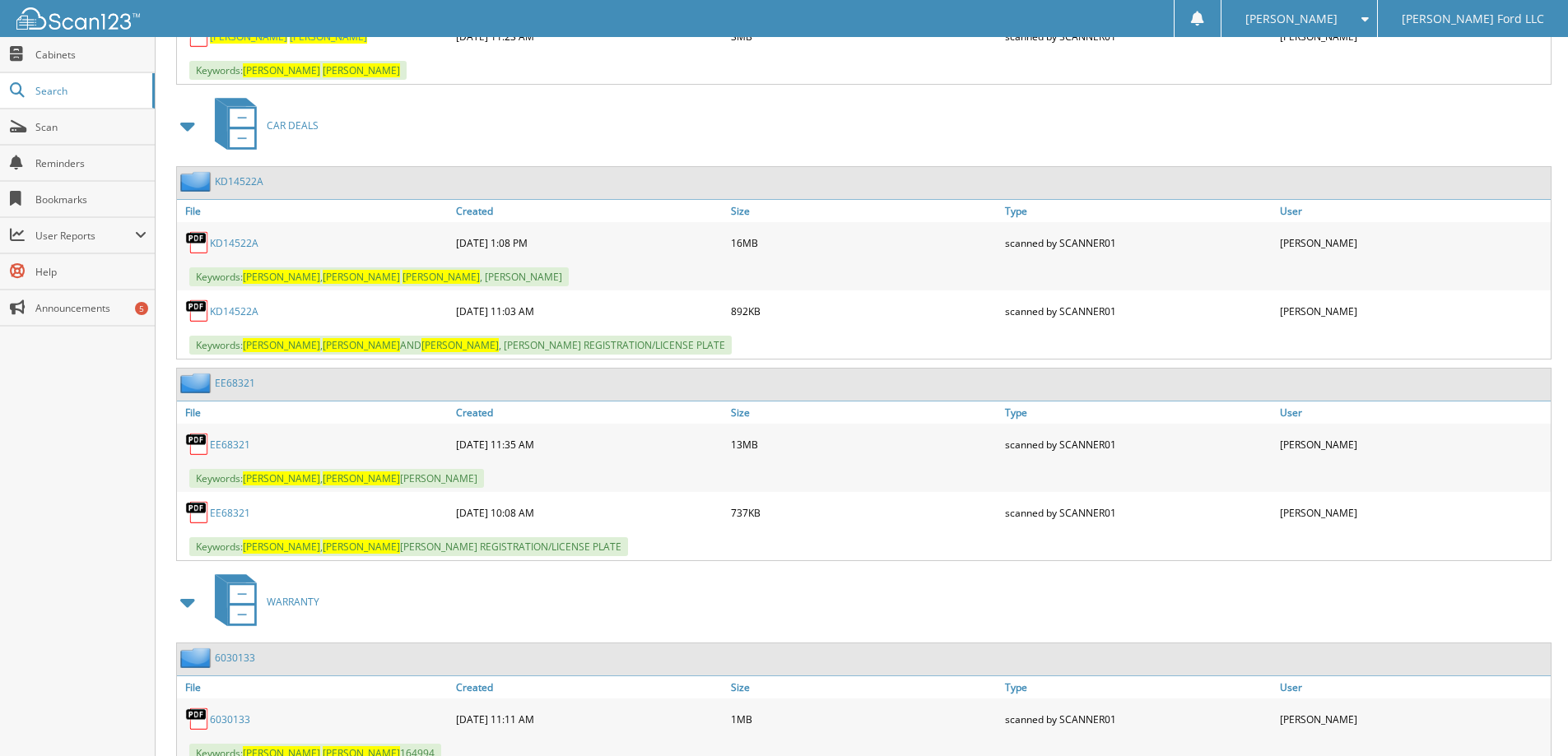
scroll to position [576, 0]
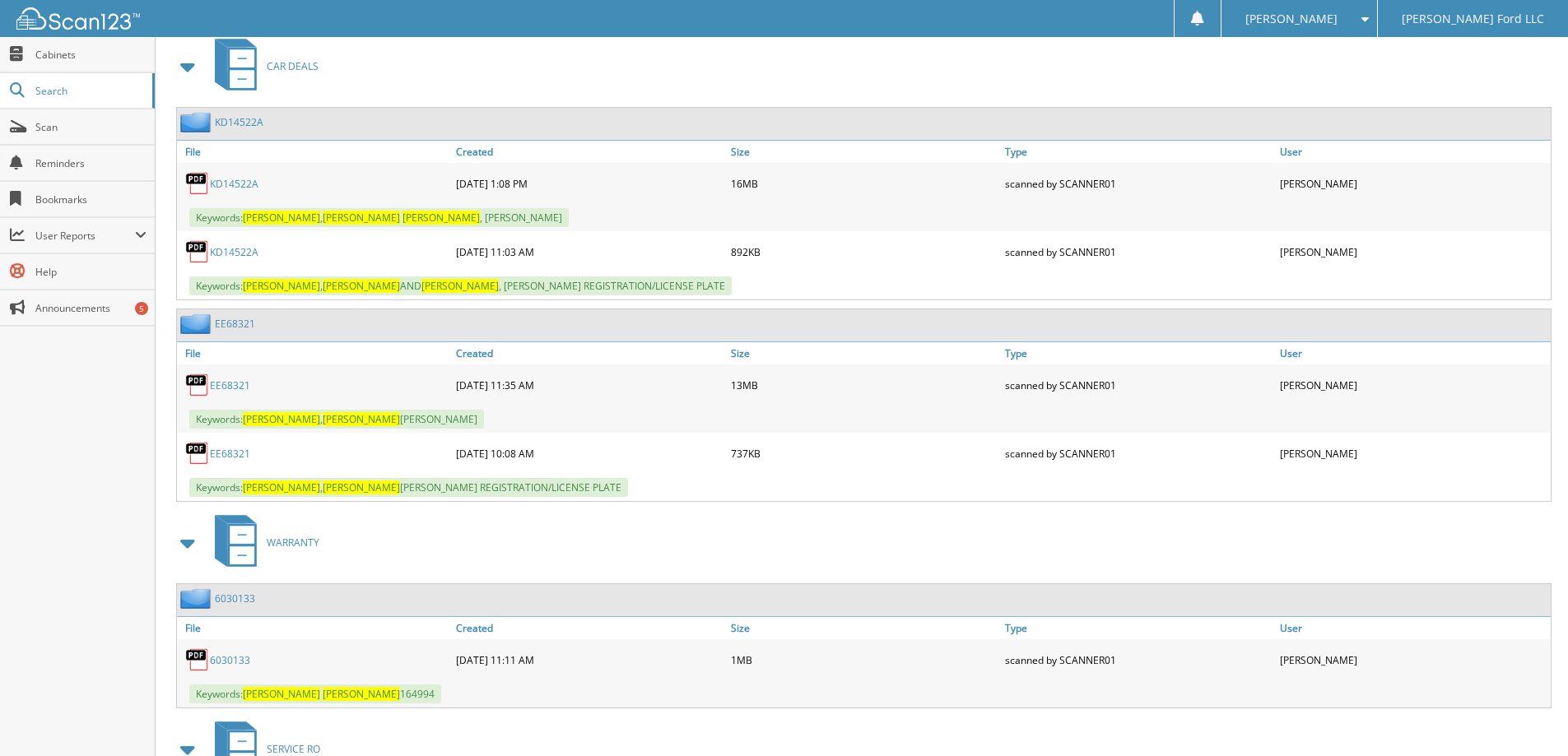
click at [234, 385] on link "EE68321" at bounding box center [229, 385] width 40 height 14
